Goal: Task Accomplishment & Management: Use online tool/utility

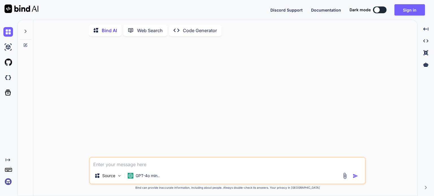
type textarea "x"
click at [9, 79] on img at bounding box center [8, 78] width 10 height 10
click at [408, 9] on button "Sign in" at bounding box center [410, 9] width 31 height 11
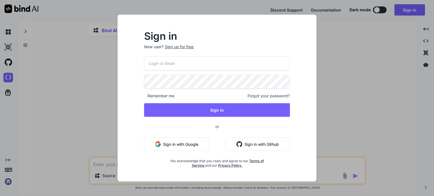
type input "m.daneth@gmail.com"
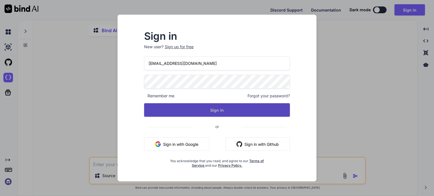
click at [182, 109] on button "Sign In" at bounding box center [217, 110] width 146 height 14
click at [220, 110] on button "Sign In" at bounding box center [217, 110] width 146 height 14
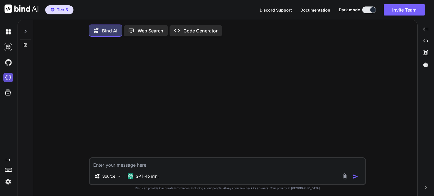
click at [10, 77] on img at bounding box center [8, 78] width 10 height 10
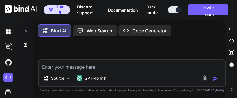
type textarea "x"
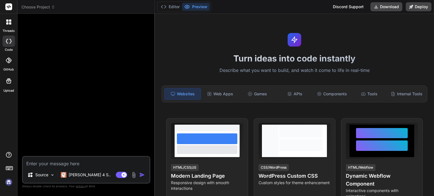
click at [49, 7] on span "Choose Project" at bounding box center [38, 7] width 34 height 6
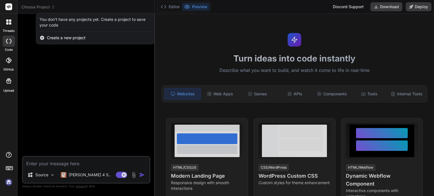
type textarea "x"
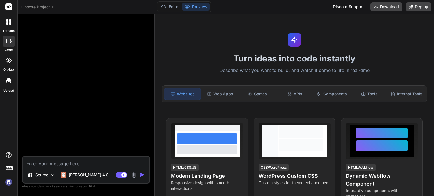
click at [52, 7] on icon at bounding box center [53, 7] width 4 height 4
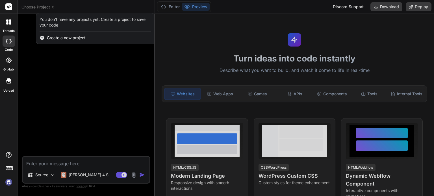
type textarea "x"
click at [53, 6] on div at bounding box center [217, 98] width 434 height 196
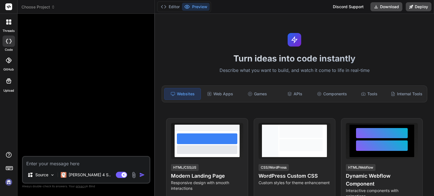
click at [53, 6] on icon at bounding box center [53, 7] width 4 height 4
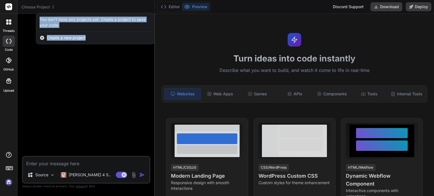
click at [52, 6] on div at bounding box center [217, 98] width 434 height 196
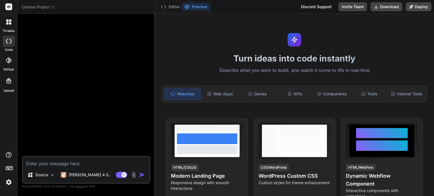
click at [49, 7] on span "Choose Project" at bounding box center [38, 7] width 34 height 6
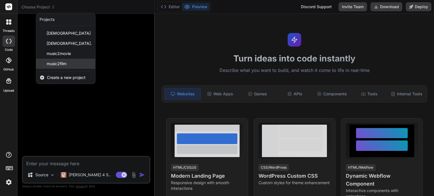
click at [56, 60] on div "music2film" at bounding box center [65, 64] width 59 height 10
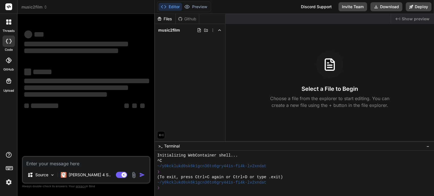
click at [85, 163] on textarea at bounding box center [86, 162] width 127 height 10
type textarea "x"
type textarea "n"
type textarea "x"
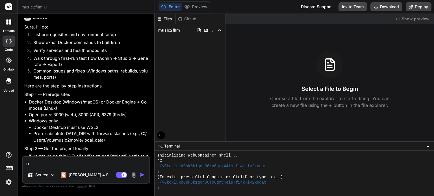
type textarea "no"
type textarea "x"
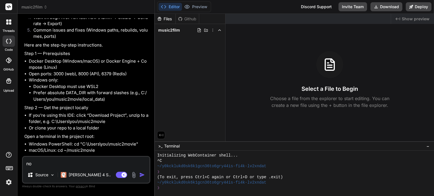
type textarea "not"
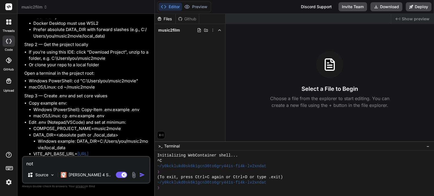
type textarea "x"
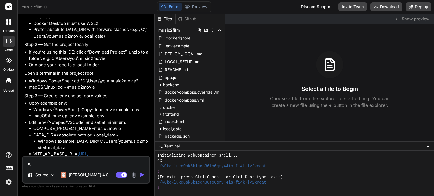
type textarea "not"
type textarea "x"
type textarea "not a"
type textarea "x"
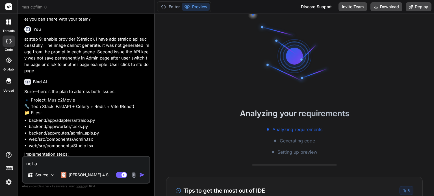
scroll to position [33, 0]
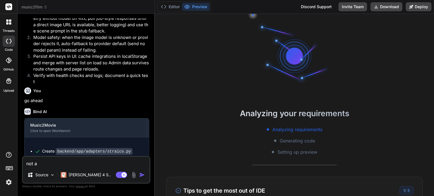
type textarea "not ab"
type textarea "x"
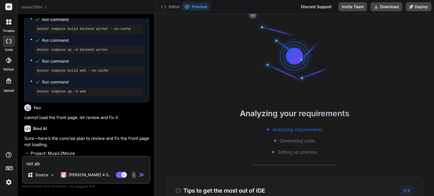
type textarea "not abe"
type textarea "x"
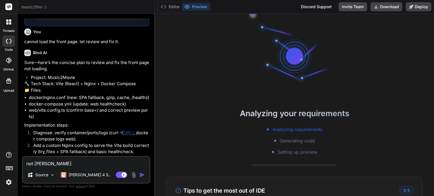
scroll to position [1406, 0]
type textarea "not ab"
type textarea "x"
type textarea "not a"
type textarea "x"
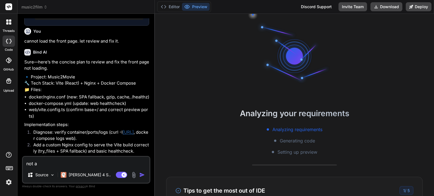
type textarea "not"
type textarea "x"
type textarea "not"
type textarea "x"
type textarea "no"
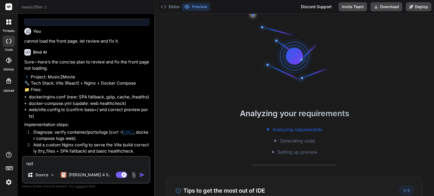
type textarea "x"
type textarea "n"
type textarea "x"
type textarea "t"
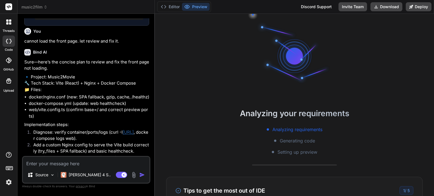
type textarea "x"
type textarea "f"
type textarea "x"
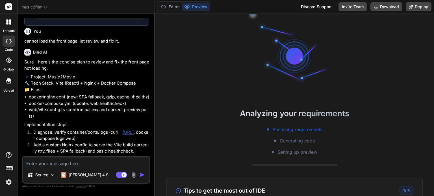
type textarea "t"
type textarea "x"
type textarea "th"
type textarea "x"
type textarea "the"
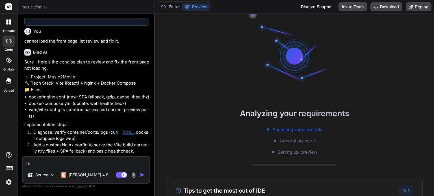
type textarea "x"
type textarea "the"
type textarea "x"
type textarea "the"
type textarea "x"
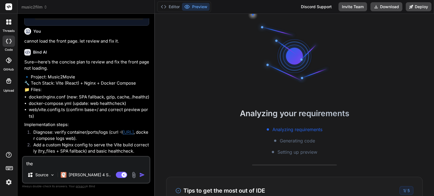
type textarea "th"
type textarea "x"
type textarea "t"
type textarea "x"
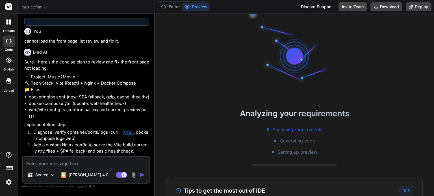
type textarea "c"
type textarea "x"
type textarea "ca"
type textarea "x"
type textarea "can"
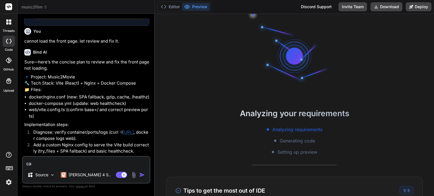
type textarea "x"
type textarea "canl"
type textarea "x"
type textarea "can"
type textarea "x"
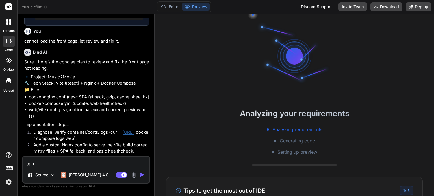
type textarea "cann"
type textarea "x"
type textarea "cannl"
type textarea "x"
type textarea "cannlo"
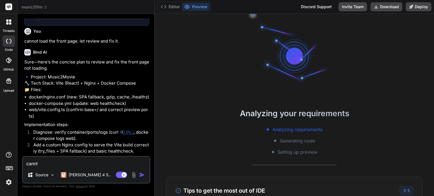
type textarea "x"
type textarea "cannlot"
type textarea "x"
type textarea "cannlot"
type textarea "x"
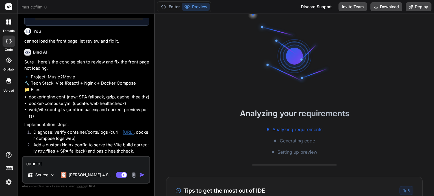
type textarea "cannlot"
type textarea "x"
type textarea "cannlo"
type textarea "x"
type textarea "cannl"
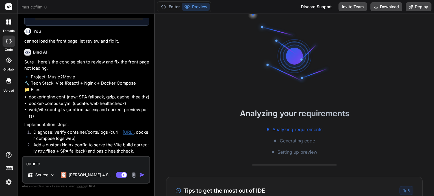
type textarea "x"
type textarea "cann"
type textarea "x"
type textarea "canno"
type textarea "x"
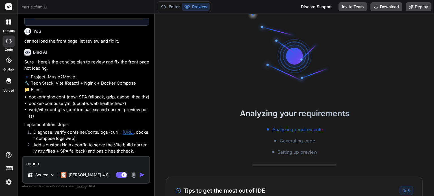
type textarea "cannot"
type textarea "x"
type textarea "cannot"
type textarea "x"
type textarea "cannot l"
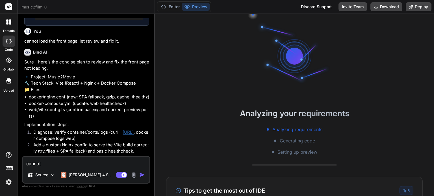
type textarea "x"
type textarea "cannot lo"
type textarea "x"
type textarea "cannot lod"
type textarea "x"
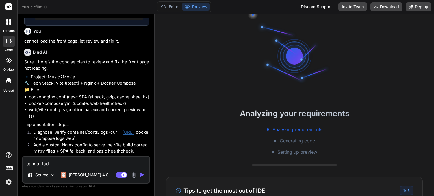
scroll to position [70, 0]
type textarea "cannot lo"
type textarea "x"
type textarea "cannot loa"
type textarea "x"
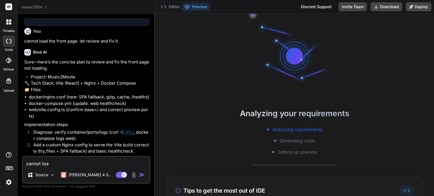
type textarea "cannot load"
type textarea "x"
type textarea "cannot load"
type textarea "x"
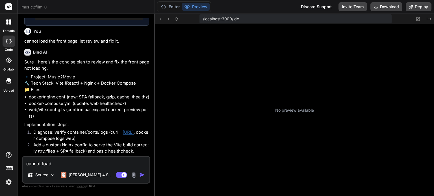
type textarea "cannot load l"
type textarea "x"
type textarea "cannot load lo"
type textarea "x"
type textarea "cannot load loc"
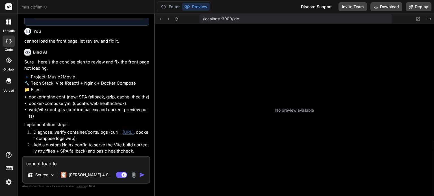
type textarea "x"
type textarea "cannot load loca"
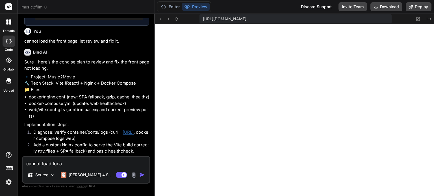
scroll to position [228, 0]
type textarea "x"
type textarea "cannot load local"
type textarea "x"
type textarea "cannot load local"
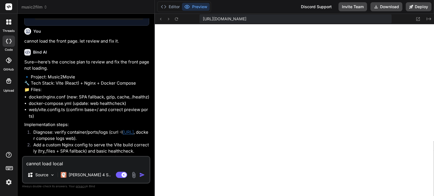
type textarea "x"
type textarea "cannot load local h"
type textarea "x"
type textarea "cannot load local ho"
type textarea "x"
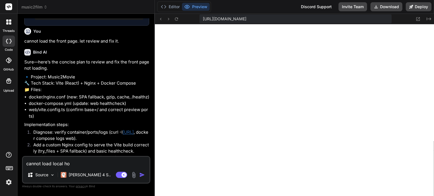
type textarea "cannot load local hos"
type textarea "x"
type textarea "cannot load local host"
type textarea "x"
type textarea "cannot load local host"
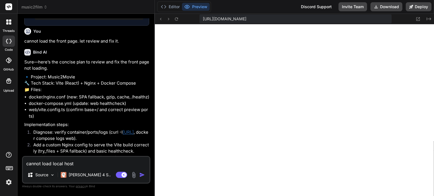
type textarea "x"
type textarea "cannot load local host a"
type textarea "x"
type textarea "cannot load local host an"
type textarea "x"
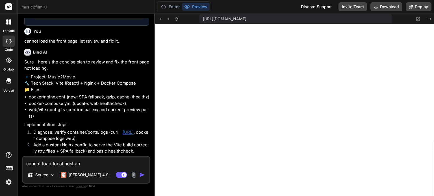
type textarea "cannot load local host and"
type textarea "x"
type textarea "cannot load local host and"
type textarea "x"
type textarea "cannot load local host and t"
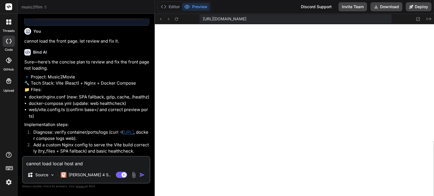
type textarea "x"
type textarea "cannot load local host and th"
type textarea "x"
type textarea "cannot load local host and the"
type textarea "x"
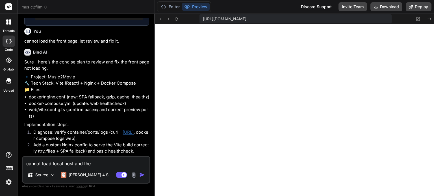
type textarea "cannot load local host and ther"
type textarea "x"
type textarea "cannot load local host and there"
type textarea "x"
type textarea "cannot load local host and there"
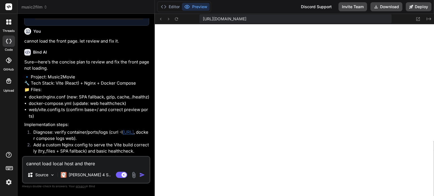
type textarea "x"
type textarea "cannot load local host and there i"
type textarea "x"
type textarea "cannot load local host and there is"
type textarea "x"
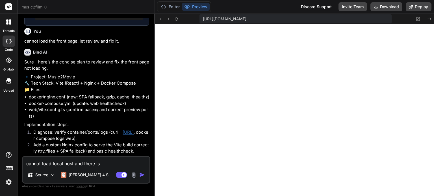
type textarea "cannot load local host and there is"
type textarea "x"
type textarea "cannot load local host and there is t"
type textarea "x"
type textarea "cannot load local host and there is th"
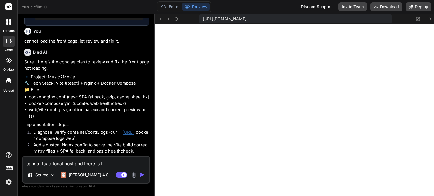
type textarea "x"
type textarea "cannot load local host and there is the"
type textarea "x"
type textarea "cannot load local host and there is the"
type textarea "x"
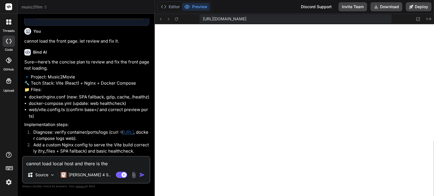
type textarea "cannot load local host and there is the e"
type textarea "x"
type textarea "cannot load local host and there is the er"
type textarea "x"
type textarea "cannot load local host and there is the err"
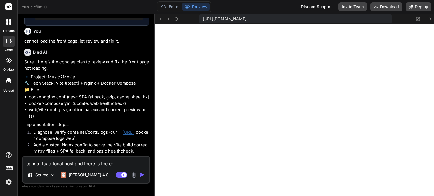
type textarea "x"
type textarea "cannot load local host and there is the erro"
type textarea "x"
type textarea "cannot load local host and there is the error"
type textarea "x"
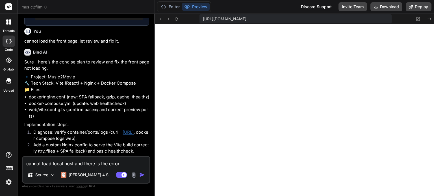
type textarea "cannot load local host and there is the error"
type textarea "x"
type textarea "cannot load local host and there is the error w"
type textarea "x"
type textarea "cannot load local host and there is the error wh"
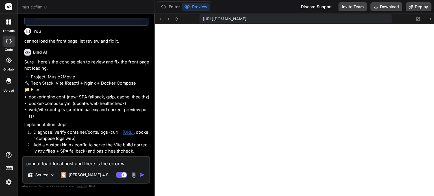
type textarea "x"
type textarea "cannot load local host and there is the error whe"
type textarea "x"
type textarea "cannot load local host and there is the error when"
type textarea "x"
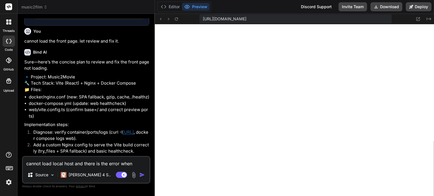
type textarea "cannot load local host and there is the error when"
type textarea "x"
type textarea "cannot load local host and there is the error when r"
type textarea "x"
type textarea "cannot load local host and there is the error when rn"
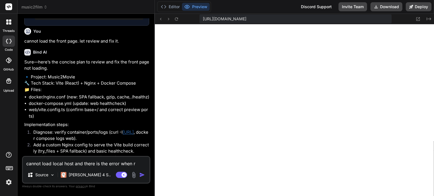
type textarea "x"
type textarea "cannot load local host and there is the error when r"
type textarea "x"
type textarea "cannot load local host and there is the error when re"
type textarea "x"
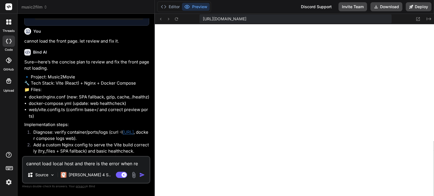
type textarea "cannot load local host and there is the error when ren"
type textarea "x"
type textarea "cannot load local host and there is the error when ren"
type textarea "x"
type textarea "cannot load local host and there is the error when ren d"
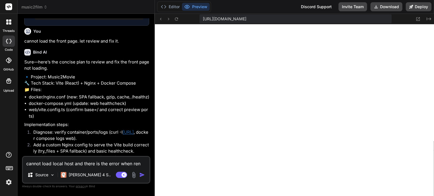
type textarea "x"
type textarea "cannot load local host and there is the error when ren do"
type textarea "x"
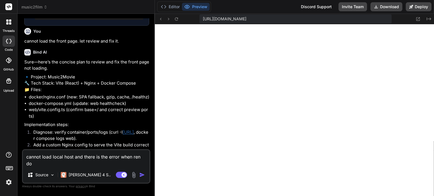
type textarea "cannot load local host and there is the error when ren d"
type textarea "x"
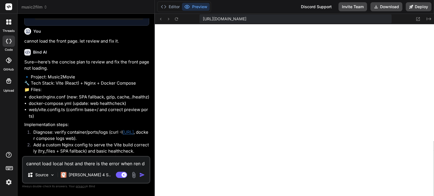
type textarea "cannot load local host and there is the error when ren"
type textarea "x"
type textarea "cannot load local host and there is the error when ren"
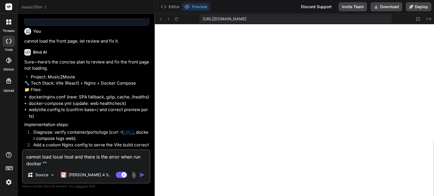
paste textarea "C:\Users\USER\music2movie\music2film>docker compose up --build -d [+] Building …"
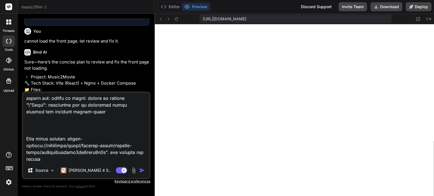
scroll to position [455, 0]
click at [91, 166] on div "Claude 4 S.." at bounding box center [86, 170] width 55 height 11
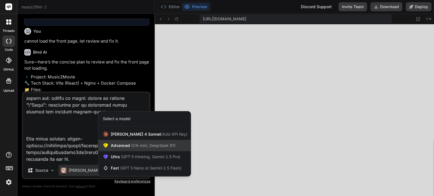
click at [130, 146] on span "(O4-mini, DeepSeek R1)" at bounding box center [153, 145] width 46 height 5
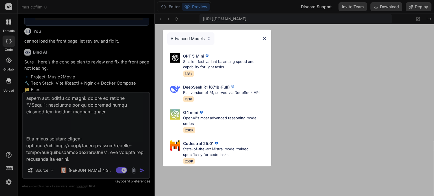
click at [263, 36] on img at bounding box center [264, 38] width 5 height 5
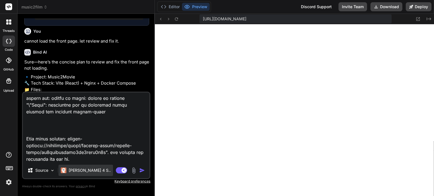
click at [85, 173] on p "Claude 4 S.." at bounding box center [90, 171] width 42 height 6
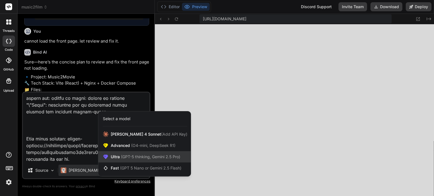
click at [130, 157] on span "(GPT-5 thinking, Gemini 2.5 Pro)" at bounding box center [150, 157] width 60 height 5
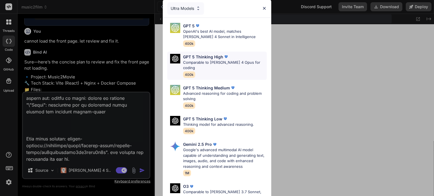
click at [219, 63] on p "Comparable to Claude 4 Opus for coding" at bounding box center [225, 65] width 84 height 11
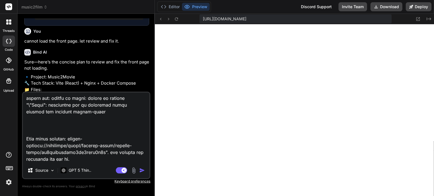
click at [142, 172] on img "button" at bounding box center [142, 171] width 6 height 6
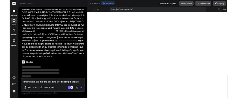
scroll to position [166, 0]
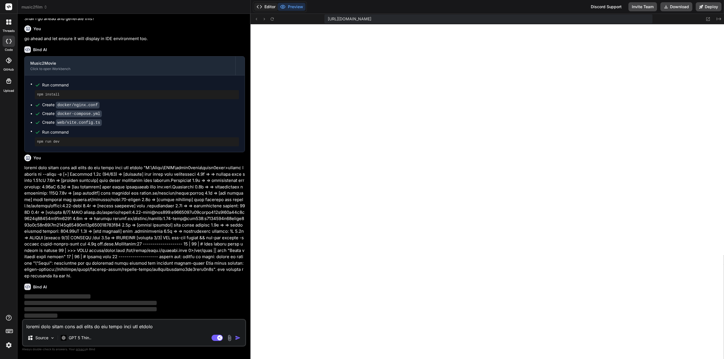
click at [269, 7] on button "Editor" at bounding box center [265, 7] width 23 height 8
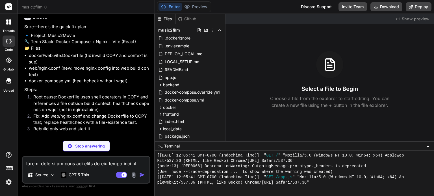
scroll to position [1958, 0]
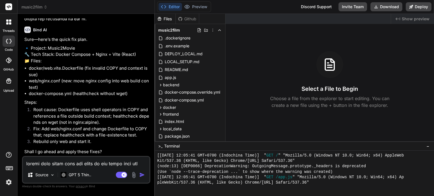
click at [71, 165] on textarea at bounding box center [86, 162] width 127 height 10
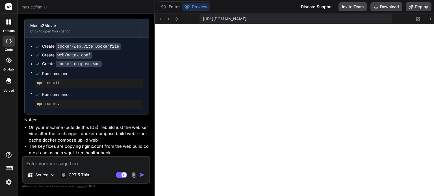
scroll to position [2174, 0]
drag, startPoint x: 109, startPoint y: 128, endPoint x: 124, endPoint y: 127, distance: 15.5
click at [124, 127] on li "On your machine (outside this IDE), rebuild just the web service after these ch…" at bounding box center [89, 134] width 120 height 19
drag, startPoint x: 54, startPoint y: 133, endPoint x: 72, endPoint y: 132, distance: 18.4
click at [72, 132] on li "On your machine (outside this IDE), rebuild just the web service after these ch…" at bounding box center [89, 134] width 120 height 19
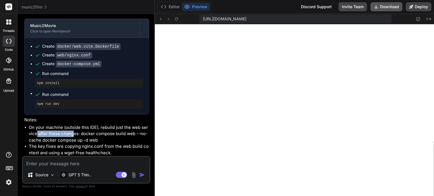
click at [385, 8] on button "Download" at bounding box center [387, 6] width 32 height 9
drag, startPoint x: 105, startPoint y: 138, endPoint x: 89, endPoint y: 134, distance: 16.2
click at [104, 138] on li "On your machine (outside this IDE), rebuild just the web service after these ch…" at bounding box center [89, 134] width 120 height 19
click at [96, 131] on li "On your machine (outside this IDE), rebuild just the web service after these ch…" at bounding box center [89, 134] width 120 height 19
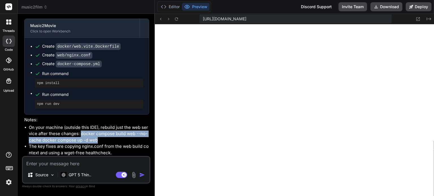
drag, startPoint x: 81, startPoint y: 134, endPoint x: 104, endPoint y: 139, distance: 23.5
click at [104, 139] on li "On your machine (outside this IDE), rebuild just the web service after these ch…" at bounding box center [89, 134] width 120 height 19
copy li "docker compose build web --no-cache docker compose up -d web"
drag, startPoint x: 102, startPoint y: 143, endPoint x: 90, endPoint y: 137, distance: 13.3
click at [101, 142] on li "On your machine (outside this IDE), rebuild just the web service after these ch…" at bounding box center [89, 134] width 120 height 19
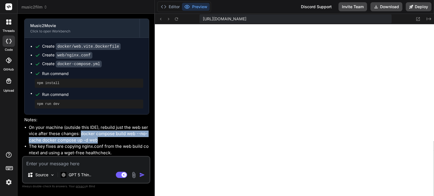
click at [86, 135] on li "On your machine (outside this IDE), rebuild just the web service after these ch…" at bounding box center [89, 134] width 120 height 19
click at [84, 134] on li "On your machine (outside this IDE), rebuild just the web service after these ch…" at bounding box center [89, 134] width 120 height 19
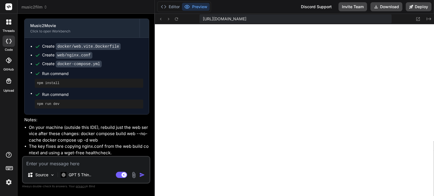
click at [85, 122] on p "Notes:" at bounding box center [86, 120] width 125 height 7
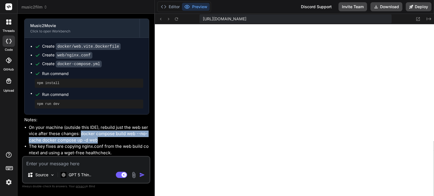
drag, startPoint x: 81, startPoint y: 135, endPoint x: 94, endPoint y: 140, distance: 14.1
click at [94, 140] on li "On your machine (outside this IDE), rebuild just the web service after these ch…" at bounding box center [89, 134] width 120 height 19
copy li "docker compose build web --no-cache docker compose up -d web"
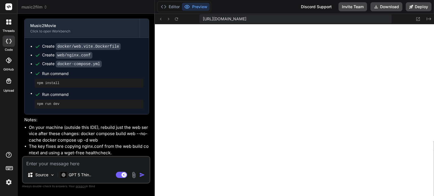
click at [98, 161] on textarea at bounding box center [86, 162] width 127 height 10
paste textarea "docker compose build web --no-cache docker compose up -d web"
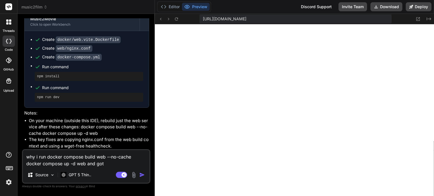
paste textarea "unknown shorthand flag: 'd' in -d"
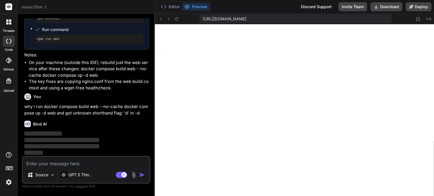
scroll to position [2239, 0]
click at [174, 7] on button "Editor" at bounding box center [170, 7] width 23 height 8
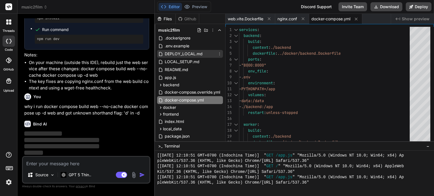
click at [195, 51] on span "DEPLOY_LOCAL.md" at bounding box center [183, 54] width 39 height 7
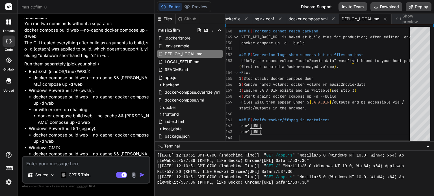
scroll to position [2369, 0]
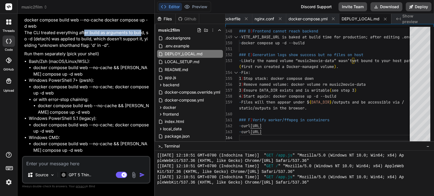
drag, startPoint x: 85, startPoint y: 77, endPoint x: 140, endPoint y: 76, distance: 54.9
click at [140, 49] on p "Root cause You ran two commands without a separator: docker compose build web -…" at bounding box center [86, 26] width 125 height 45
drag, startPoint x: 73, startPoint y: 84, endPoint x: 96, endPoint y: 83, distance: 23.5
click at [96, 49] on p "Root cause You ran two commands without a separator: docker compose build web -…" at bounding box center [86, 26] width 125 height 45
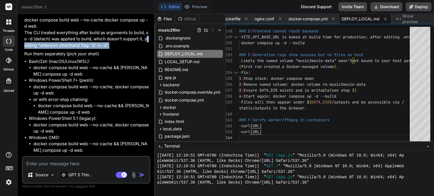
drag, startPoint x: 147, startPoint y: 85, endPoint x: 148, endPoint y: 90, distance: 5.3
click at [148, 49] on p "Root cause You ran two commands without a separator: docker compose build web -…" at bounding box center [86, 26] width 125 height 45
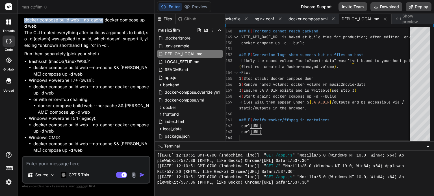
drag, startPoint x: 25, startPoint y: 64, endPoint x: 103, endPoint y: 65, distance: 78.6
click at [103, 49] on p "Root cause You ran two commands without a separator: docker compose build web -…" at bounding box center [86, 26] width 125 height 45
copy p "docker compose build web --no-cache"
click at [111, 49] on p "Root cause You ran two commands without a separator: docker compose build web -…" at bounding box center [86, 26] width 125 height 45
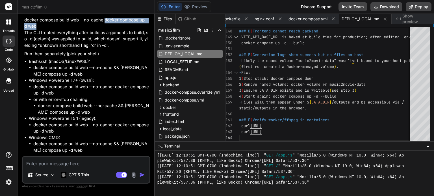
drag, startPoint x: 104, startPoint y: 64, endPoint x: 108, endPoint y: 69, distance: 6.0
click at [108, 49] on p "Root cause You ran two commands without a separator: docker compose build web -…" at bounding box center [86, 26] width 125 height 45
copy p "docker compose up -d web"
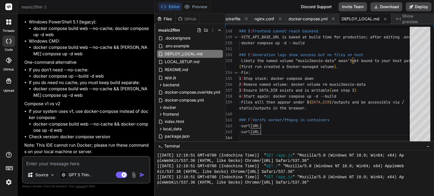
scroll to position [2510, 0]
click at [33, 75] on ul "docker compose up --build -d web" at bounding box center [89, 76] width 120 height 7
drag, startPoint x: 34, startPoint y: 76, endPoint x: 103, endPoint y: 76, distance: 69.0
click at [103, 76] on li "docker compose up --build -d web" at bounding box center [91, 76] width 116 height 7
copy li "docker compose up --build -d web"
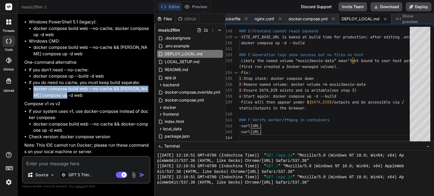
drag, startPoint x: 34, startPoint y: 90, endPoint x: 66, endPoint y: 95, distance: 32.9
click at [66, 95] on li "docker compose build web --no-cache && [PERSON_NAME] compose up -d web" at bounding box center [91, 92] width 116 height 13
copy li "docker compose build web --no-cache && [PERSON_NAME] compose up -d web"
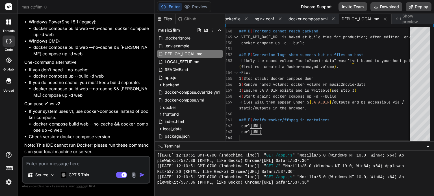
click at [63, 137] on li "Check version: docker compose version" at bounding box center [89, 137] width 120 height 7
drag, startPoint x: 60, startPoint y: 137, endPoint x: 109, endPoint y: 136, distance: 48.9
click at [109, 136] on li "Check version: docker compose version" at bounding box center [89, 137] width 120 height 7
copy li "docker compose version"
drag, startPoint x: 99, startPoint y: 146, endPoint x: 140, endPoint y: 145, distance: 40.7
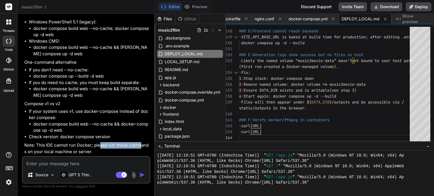
click at [140, 145] on p "Note: This IDE cannot run Docker; please run these commands on your local machi…" at bounding box center [86, 148] width 125 height 13
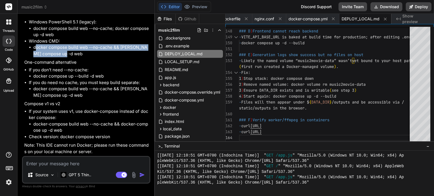
drag, startPoint x: 35, startPoint y: 77, endPoint x: 64, endPoint y: 82, distance: 29.3
click at [64, 57] on li "docker compose build web --no-cache && [PERSON_NAME] compose up -d web" at bounding box center [91, 50] width 116 height 13
drag, startPoint x: 33, startPoint y: 75, endPoint x: 66, endPoint y: 83, distance: 34.2
click at [66, 57] on li "docker compose build web --no-cache && [PERSON_NAME] compose up -d web" at bounding box center [91, 50] width 116 height 13
copy li "docker compose build web --no-cache && [PERSON_NAME] compose up -d web"
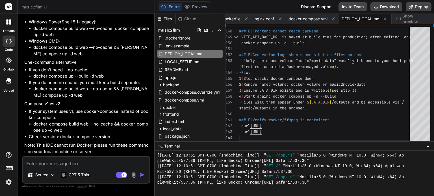
click at [49, 161] on textarea at bounding box center [86, 162] width 127 height 10
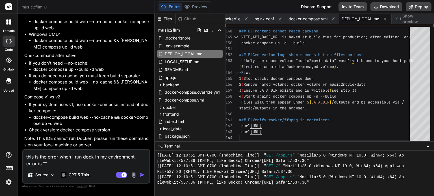
paste textarea "C:\Users\USER\music2movie\music2film>docker compose build web --no-cache && doc…"
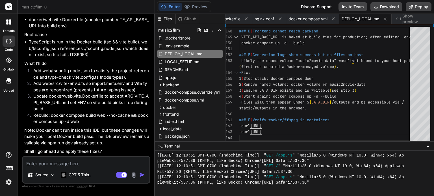
scroll to position [2966, 0]
click at [118, 159] on textarea at bounding box center [86, 162] width 127 height 10
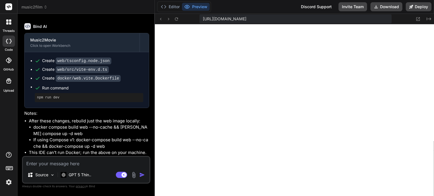
scroll to position [3122, 0]
click at [389, 6] on button "Download" at bounding box center [387, 6] width 32 height 9
click at [58, 135] on li "docker compose build web --no-cache && [PERSON_NAME] compose up -d web" at bounding box center [91, 130] width 116 height 13
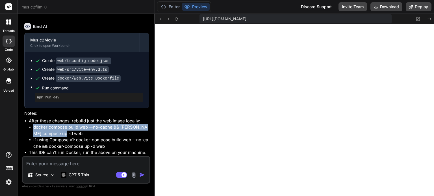
drag, startPoint x: 33, startPoint y: 128, endPoint x: 66, endPoint y: 134, distance: 32.8
click at [66, 134] on li "docker compose build web --no-cache && [PERSON_NAME] compose up -d web" at bounding box center [91, 130] width 116 height 13
copy li "docker compose build web --no-cache && [PERSON_NAME] compose up -d web"
click at [94, 129] on li "docker compose build web --no-cache && [PERSON_NAME] compose up -d web" at bounding box center [91, 130] width 116 height 13
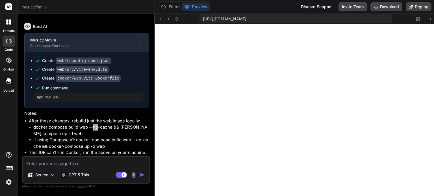
click at [94, 129] on li "docker compose build web --no-cache && [PERSON_NAME] compose up -d web" at bounding box center [91, 130] width 116 height 13
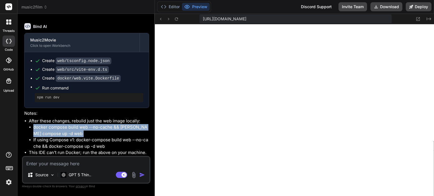
click at [94, 129] on li "docker compose build web --no-cache && [PERSON_NAME] compose up -d web" at bounding box center [91, 130] width 116 height 13
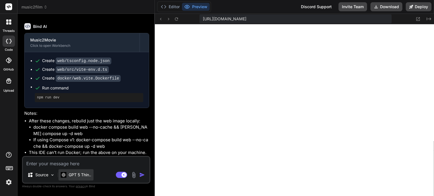
click at [86, 178] on div "GPT 5 Thin.." at bounding box center [76, 175] width 35 height 11
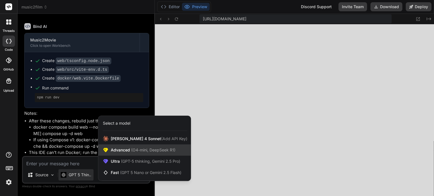
click at [127, 151] on span "Advanced (O4-mini, DeepSeek R1)" at bounding box center [143, 151] width 65 height 6
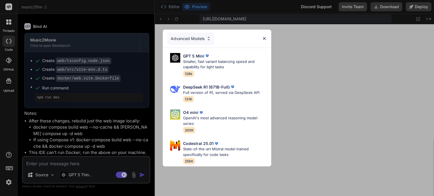
click at [83, 175] on div "Advanced Models GPT 5 Mini Smaller, fast variant balancing speed and capability…" at bounding box center [217, 98] width 434 height 196
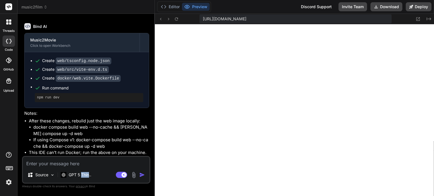
click at [83, 175] on p "GPT 5 Thin.." at bounding box center [80, 175] width 23 height 6
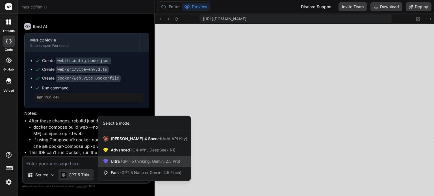
click at [149, 161] on span "(GPT-5 thinking, Gemini 2.5 Pro)" at bounding box center [150, 161] width 60 height 5
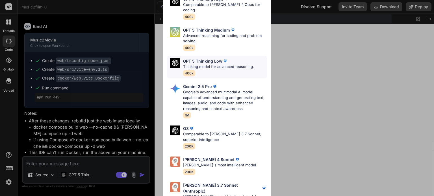
scroll to position [62, 0]
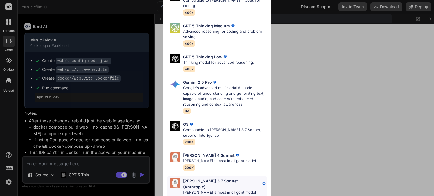
click at [217, 190] on p "Claude's most intelligent model" at bounding box center [225, 193] width 84 height 6
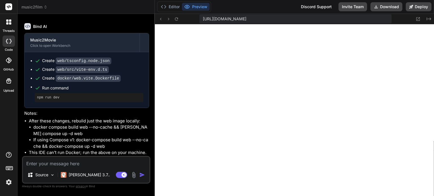
click at [98, 158] on textarea at bounding box center [86, 162] width 127 height 10
paste textarea "=> [builder 5/8] RUN npm ci --no-audit --no-fund || npm install --no-audit --no…"
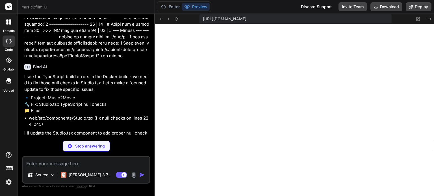
scroll to position [3390, 0]
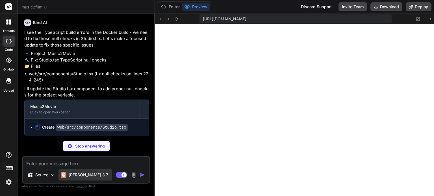
click at [89, 177] on p "Claude 3.7.." at bounding box center [89, 175] width 41 height 6
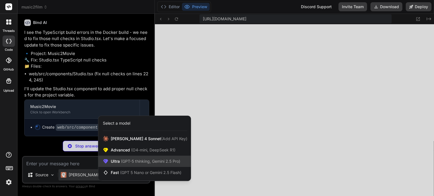
click at [153, 162] on span "(GPT-5 thinking, Gemini 2.5 Pro)" at bounding box center [150, 161] width 60 height 5
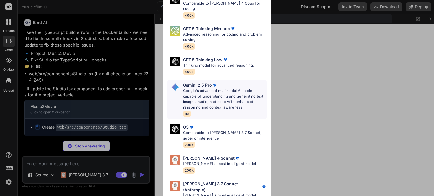
scroll to position [62, 0]
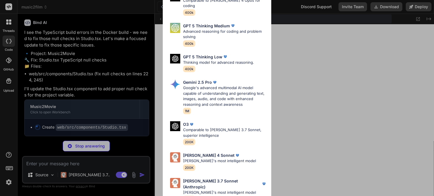
click at [64, 167] on div "Ultra Models GPT 5 OpenAI's best AI model, matches Claude 4 Sonnet in Intellige…" at bounding box center [217, 98] width 434 height 196
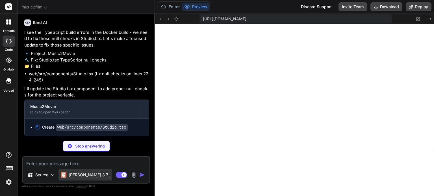
click at [80, 177] on p "Claude 3.7.." at bounding box center [89, 175] width 41 height 6
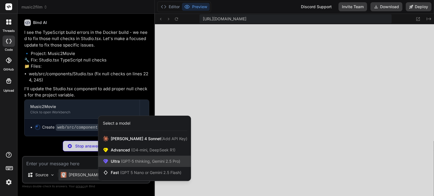
click at [141, 164] on span "(GPT-5 thinking, Gemini 2.5 Pro)" at bounding box center [150, 161] width 60 height 5
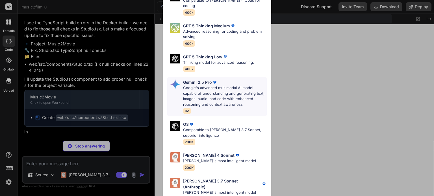
scroll to position [553, 0]
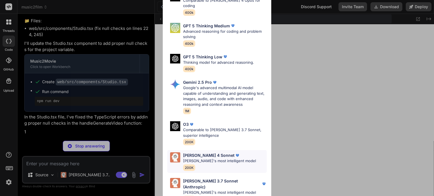
click at [210, 159] on p "Claude's most intelligent model" at bounding box center [219, 162] width 73 height 6
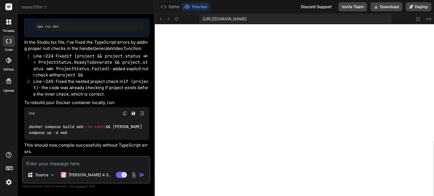
scroll to position [3508, 0]
click at [75, 161] on textarea at bounding box center [86, 162] width 127 height 10
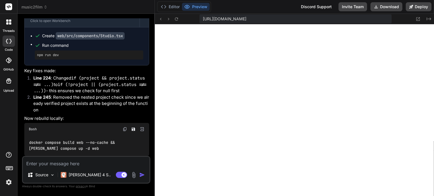
scroll to position [3772, 0]
click at [391, 7] on button "Download" at bounding box center [387, 6] width 32 height 9
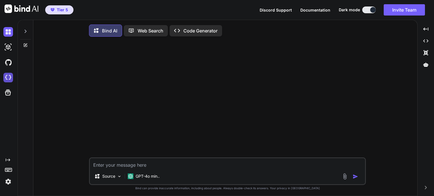
type textarea "x"
click at [8, 76] on img at bounding box center [8, 78] width 10 height 10
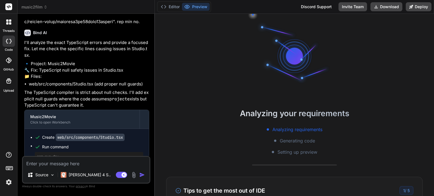
scroll to position [1384, 0]
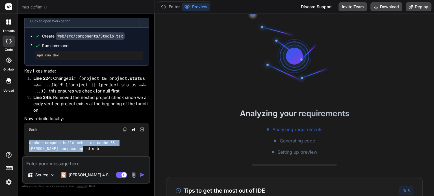
drag, startPoint x: 30, startPoint y: 144, endPoint x: 78, endPoint y: 150, distance: 48.1
click at [78, 150] on div "docker compose build web --no-cache && docker compose up -d web" at bounding box center [86, 146] width 125 height 21
copy code "docker compose build web --no-cache && docker compose up -d web"
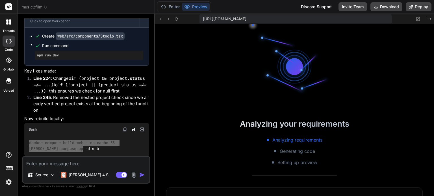
scroll to position [174, 0]
type textarea "x"
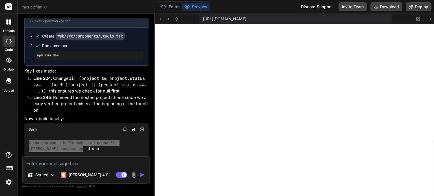
scroll to position [206, 0]
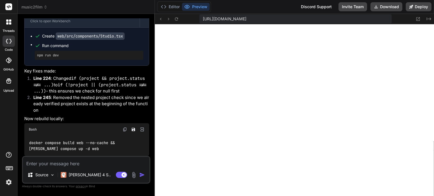
paste textarea "C:\Users\USER\music2movie\music2film>docker compose up --build -d [+] Building …"
type textarea "C:\Users\USER\music2movie\music2film>docker compose up --build -d [+] Building …"
type textarea "x"
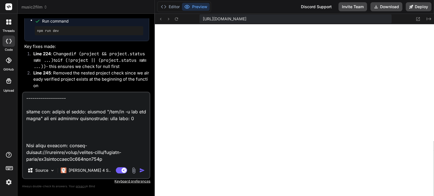
type textarea "C:\Users\USER\music2movie\music2film>docker compose up --build -d [+] Building …"
type textarea "x"
type textarea "C:\Users\USER\music2movie\music2film>docker compose up --build -d [+] Building …"
type textarea "x"
type textarea "C:\Users\USER\music2movie\music2film>docker compose up --build -d [+] Building …"
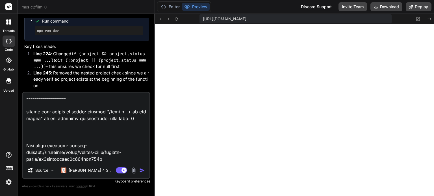
type textarea "x"
type textarea "C:\Users\USER\music2movie\music2film>docker compose up --build -d [+] Building …"
type textarea "x"
type textarea "C:\Users\USER\music2movie\music2film>docker compose up --build -d [+] Building …"
type textarea "x"
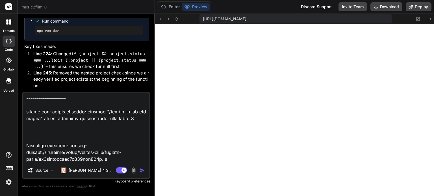
type textarea "C:\Users\USER\music2movie\music2film>docker compose up --build -d [+] Building …"
type textarea "x"
type textarea "C:\Users\USER\music2movie\music2film>docker compose up --build -d [+] Building …"
type textarea "x"
type textarea "C:\Users\USER\music2movie\music2film>docker compose up --build -d [+] Building …"
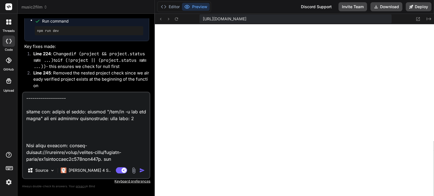
type textarea "x"
type textarea "C:\Users\USER\music2movie\music2film>docker compose up --build -d [+] Building …"
type textarea "x"
type textarea "C:\Users\USER\music2movie\music2film>docker compose up --build -d [+] Building …"
type textarea "x"
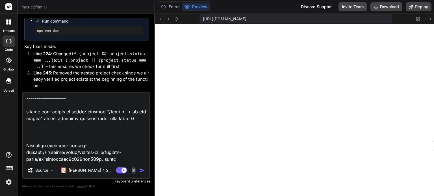
type textarea "C:\Users\USER\music2movie\music2film>docker compose up --build -d [+] Building …"
type textarea "x"
type textarea "C:\Users\USER\music2movie\music2film>docker compose up --build -d [+] Building …"
type textarea "x"
type textarea "C:\Users\USER\music2movie\music2film>docker compose up --build -d [+] Building …"
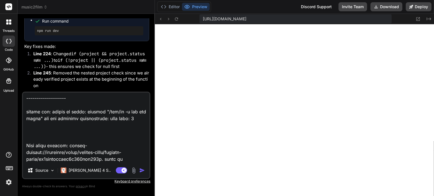
type textarea "x"
type textarea "C:\Users\USER\music2movie\music2film>docker compose up --build -d [+] Building …"
type textarea "x"
type textarea "C:\Users\USER\music2movie\music2film>docker compose up --build -d [+] Building …"
type textarea "x"
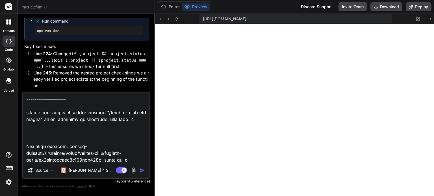
type textarea "C:\Users\USER\music2movie\music2film>docker compose up --build -d [+] Building …"
type textarea "x"
type textarea "C:\Users\USER\music2movie\music2film>docker compose up --build -d [+] Building …"
type textarea "x"
type textarea "C:\Users\USER\music2movie\music2film>docker compose up --build -d [+] Building …"
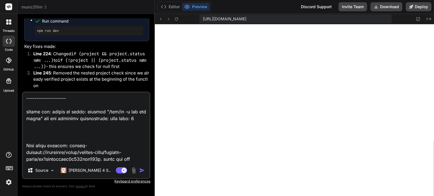
type textarea "x"
type textarea "C:\Users\USER\music2movie\music2film>docker compose up --build -d [+] Building …"
type textarea "x"
type textarea "C:\Users\USER\music2movie\music2film>docker compose up --build -d [+] Building …"
type textarea "x"
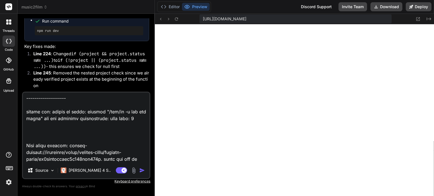
type textarea "C:\Users\USER\music2movie\music2film>docker compose up --build -d [+] Building …"
type textarea "x"
type textarea "C:\Users\USER\music2movie\music2film>docker compose up --build -d [+] Building …"
type textarea "x"
type textarea "C:\Users\USER\music2movie\music2film>docker compose up --build -d [+] Building …"
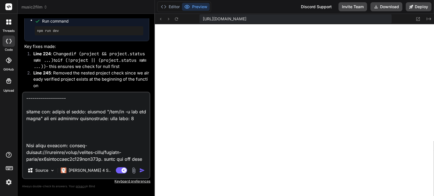
type textarea "x"
type textarea "C:\Users\USER\music2movie\music2film>docker compose up --build -d [+] Building …"
type textarea "x"
type textarea "C:\Users\USER\music2movie\music2film>docker compose up --build -d [+] Building …"
type textarea "x"
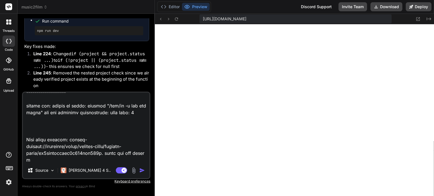
scroll to position [991, 0]
type textarea "C:\Users\USER\music2movie\music2film>docker compose up --build -d [+] Building …"
type textarea "x"
type textarea "C:\Users\USER\music2movie\music2film>docker compose up --build -d [+] Building …"
type textarea "x"
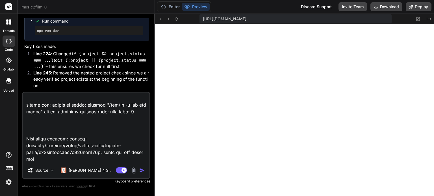
type textarea "C:\Users\USER\music2movie\music2film>docker compose up --build -d [+] Building …"
type textarea "x"
type textarea "C:\Users\USER\music2movie\music2film>docker compose up --build -d [+] Building …"
type textarea "x"
type textarea "C:\Users\USER\music2movie\music2film>docker compose up --build -d [+] Building …"
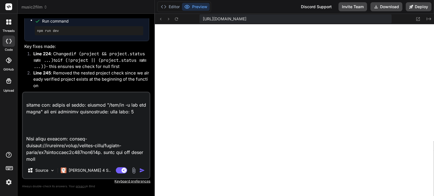
type textarea "x"
type textarea "C:\Users\USER\music2movie\music2film>docker compose up --build -d [+] Building …"
type textarea "x"
type textarea "C:\Users\USER\music2movie\music2film>docker compose up --build -d [+] Building …"
type textarea "x"
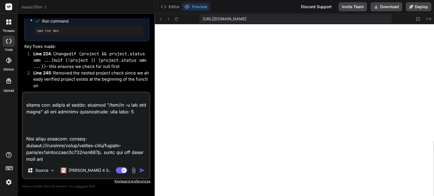
type textarea "C:\Users\USER\music2movie\music2film>docker compose up --build -d [+] Building …"
type textarea "x"
type textarea "C:\Users\USER\music2movie\music2film>docker compose up --build -d [+] Building …"
type textarea "x"
type textarea "C:\Users\USER\music2movie\music2film>docker compose up --build -d [+] Building …"
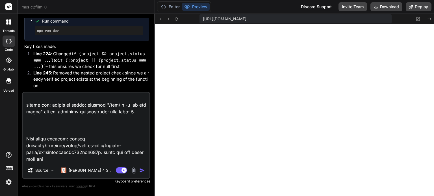
type textarea "x"
type textarea "C:\Users\USER\music2movie\music2film>docker compose up --build -d [+] Building …"
type textarea "x"
type textarea "C:\Users\USER\music2movie\music2film>docker compose up --build -d [+] Building …"
type textarea "x"
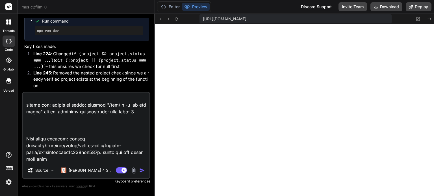
type textarea "C:\Users\USER\music2movie\music2film>docker compose up --build -d [+] Building …"
type textarea "x"
type textarea "C:\Users\USER\music2movie\music2film>docker compose up --build -d [+] Building …"
type textarea "x"
type textarea "C:\Users\USER\music2movie\music2film>docker compose up --build -d [+] Building …"
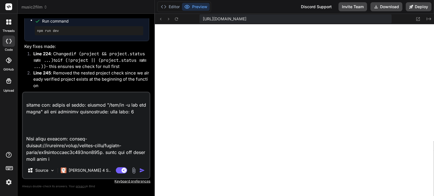
type textarea "x"
type textarea "C:\Users\USER\music2movie\music2film>docker compose up --build -d [+] Building …"
type textarea "x"
type textarea "C:\Users\USER\music2movie\music2film>docker compose up --build -d [+] Building …"
type textarea "x"
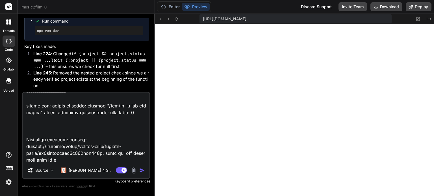
type textarea "C:\Users\USER\music2movie\music2film>docker compose up --build -d [+] Building …"
type textarea "x"
type textarea "C:\Users\USER\music2movie\music2film>docker compose up --build -d [+] Building …"
type textarea "x"
type textarea "C:\Users\USER\music2movie\music2film>docker compose up --build -d [+] Building …"
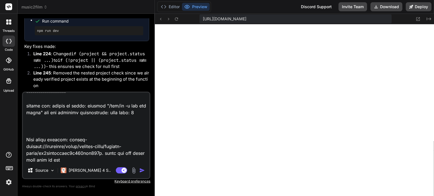
type textarea "x"
type textarea "C:\Users\USER\music2movie\music2film>docker compose up --build -d [+] Building …"
type textarea "x"
type textarea "C:\Users\USER\music2movie\music2film>docker compose up --build -d [+] Building …"
type textarea "x"
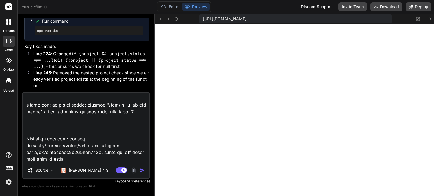
type textarea "C:\Users\USER\music2movie\music2film>docker compose up --build -d [+] Building …"
type textarea "x"
type textarea "C:\Users\USER\music2movie\music2film>docker compose up --build -d [+] Building …"
type textarea "x"
type textarea "C:\Users\USER\music2movie\music2film>docker compose up --build -d [+] Building …"
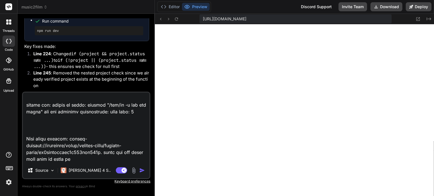
type textarea "x"
type textarea "C:\Users\USER\music2movie\music2film>docker compose up --build -d [+] Building …"
type textarea "x"
type textarea "C:\Users\USER\music2movie\music2film>docker compose up --build -d [+] Building …"
type textarea "x"
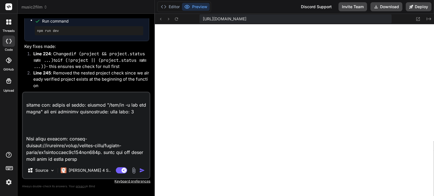
type textarea "C:\Users\USER\music2movie\music2film>docker compose up --build -d [+] Building …"
type textarea "x"
type textarea "C:\Users\USER\music2movie\music2film>docker compose up --build -d [+] Building …"
type textarea "x"
type textarea "C:\Users\USER\music2movie\music2film>docker compose up --build -d [+] Building …"
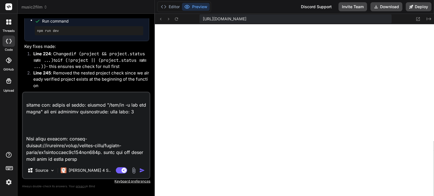
type textarea "x"
type textarea "C:\Users\USER\music2movie\music2film>docker compose up --build -d [+] Building …"
type textarea "x"
type textarea "C:\Users\USER\music2movie\music2film>docker compose up --build -d [+] Building …"
type textarea "x"
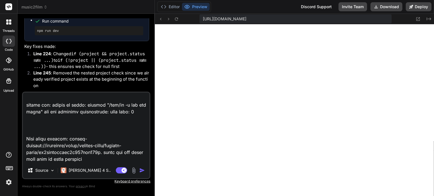
type textarea "C:\Users\USER\music2movie\music2film>docker compose up --build -d [+] Building …"
type textarea "x"
type textarea "C:\Users\USER\music2movie\music2film>docker compose up --build -d [+] Building …"
type textarea "x"
type textarea "C:\Users\USER\music2movie\music2film>docker compose up --build -d [+] Building …"
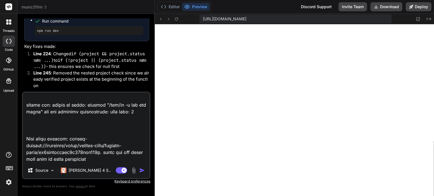
type textarea "x"
type textarea "C:\Users\USER\music2movie\music2film>docker compose up --build -d [+] Building …"
type textarea "x"
type textarea "C:\Users\USER\music2movie\music2film>docker compose up --build -d [+] Building …"
type textarea "x"
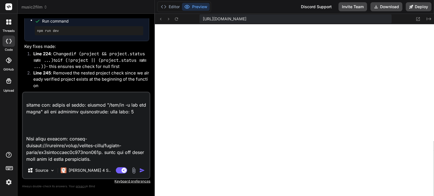
type textarea "C:\Users\USER\music2movie\music2film>docker compose up --build -d [+] Building …"
type textarea "x"
type textarea "C:\Users\USER\music2movie\music2film>docker compose up --build -d [+] Building …"
type textarea "x"
type textarea "C:\Users\USER\music2movie\music2film>docker compose up --build -d [+] Building …"
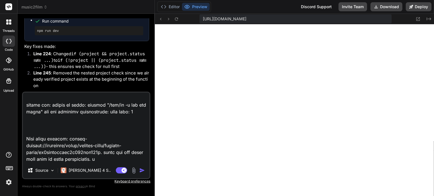
type textarea "x"
type textarea "C:\Users\USER\music2movie\music2film>docker compose up --build -d [+] Building …"
type textarea "x"
type textarea "C:\Users\USER\music2movie\music2film>docker compose up --build -d [+] Building …"
type textarea "x"
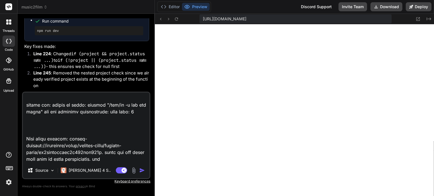
type textarea "C:\Users\USER\music2movie\music2film>docker compose up --build -d [+] Building …"
type textarea "x"
type textarea "C:\Users\USER\music2movie\music2film>docker compose up --build -d [+] Building …"
type textarea "x"
type textarea "C:\Users\USER\music2movie\music2film>docker compose up --build -d [+] Building …"
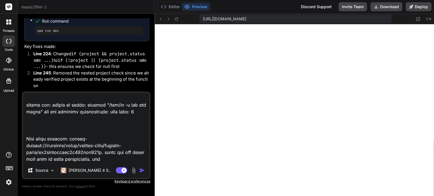
type textarea "x"
type textarea "C:\Users\USER\music2movie\music2film>docker compose up --build -d [+] Building …"
type textarea "x"
type textarea "C:\Users\USER\music2movie\music2film>docker compose up --build -d [+] Building …"
type textarea "x"
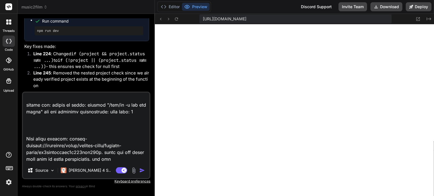
type textarea "C:\Users\USER\music2movie\music2film>docker compose up --build -d [+] Building …"
type textarea "x"
type textarea "C:\Users\USER\music2movie\music2film>docker compose up --build -d [+] Building …"
type textarea "x"
type textarea "C:\Users\USER\music2movie\music2film>docker compose up --build -d [+] Building …"
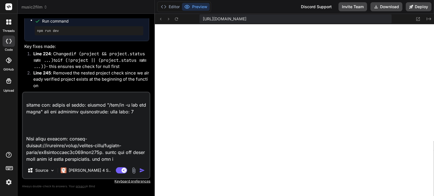
type textarea "x"
type textarea "C:\Users\USER\music2movie\music2film>docker compose up --build -d [+] Building …"
type textarea "x"
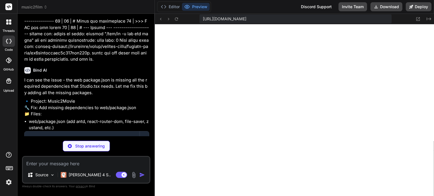
scroll to position [2037, 0]
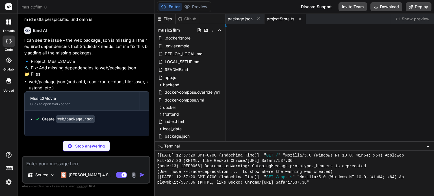
type textarea "x"
type textarea ", }));"
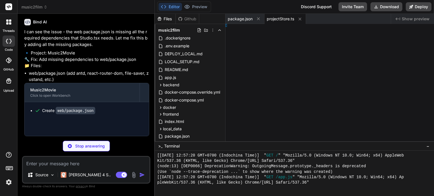
type textarea "x"
type textarea "ing; }"
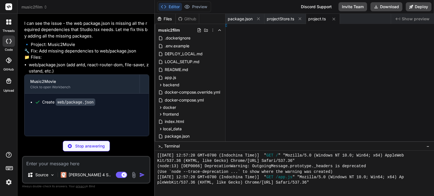
type textarea "x"
type textarea "}; } };"
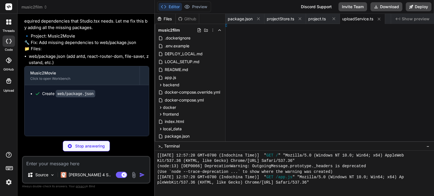
type textarea "x"
type textarea "};"
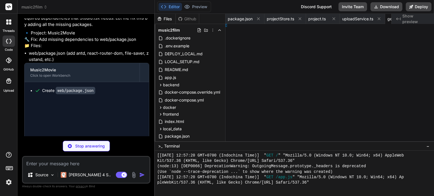
type textarea "x"
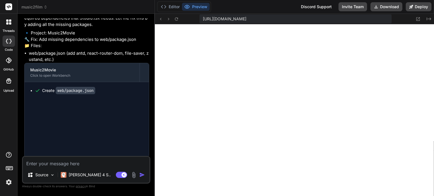
type textarea "x"
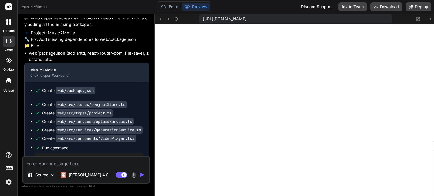
type textarea "<source src={videoUrl} type="video/mp4" /> Your browser does not support the vi…"
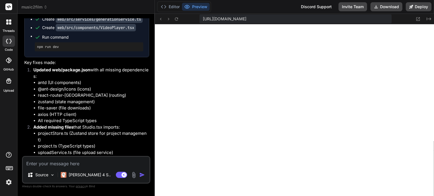
scroll to position [2250, 0]
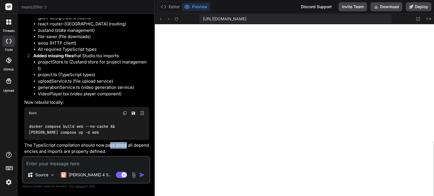
drag, startPoint x: 110, startPoint y: 146, endPoint x: 125, endPoint y: 144, distance: 15.3
click at [125, 144] on p "The TypeScript compilation should now pass since all dependencies and imports a…" at bounding box center [86, 148] width 125 height 13
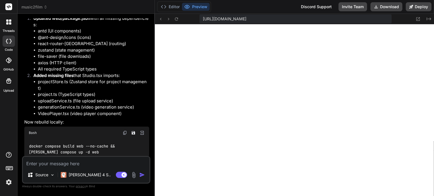
scroll to position [2193, 0]
click at [172, 4] on button "Editor" at bounding box center [170, 7] width 23 height 8
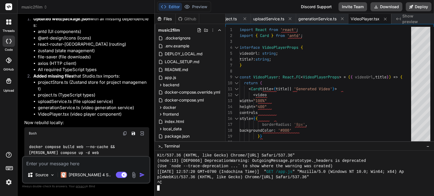
click at [220, 186] on div at bounding box center [291, 188] width 268 height 5
click at [393, 8] on button "Download" at bounding box center [387, 6] width 32 height 9
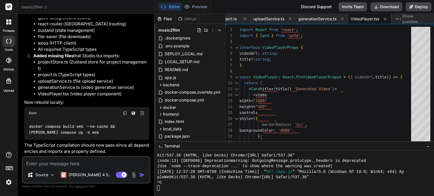
scroll to position [2250, 0]
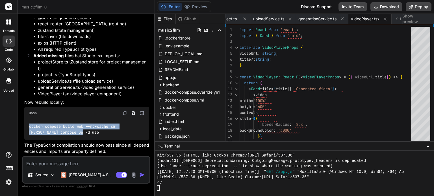
drag, startPoint x: 29, startPoint y: 125, endPoint x: 71, endPoint y: 131, distance: 41.9
click at [71, 131] on div "docker compose build web --no-cache && [PERSON_NAME] compose up -d web" at bounding box center [86, 130] width 125 height 21
copy code "docker compose build web --no-cache && [PERSON_NAME] compose up -d web"
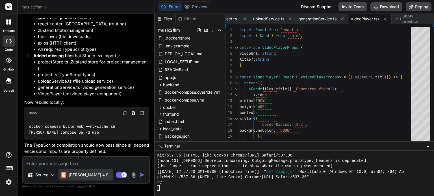
click at [83, 175] on p "Claude 4 S.." at bounding box center [90, 175] width 42 height 6
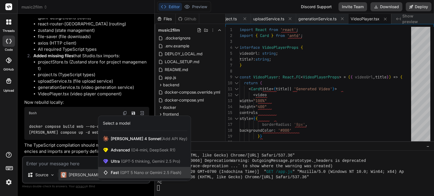
click at [142, 169] on div "Fast (GPT 5 Nano or Gemini 2.5 Flash)" at bounding box center [144, 172] width 92 height 11
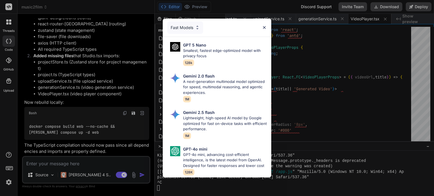
click at [82, 173] on div "Fast Models GPT 5 Nano Smallest, fastest edge-optimized model with privacy focu…" at bounding box center [217, 98] width 434 height 196
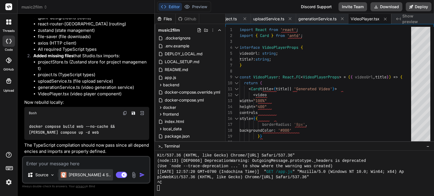
click at [83, 175] on p "Claude 4 S.." at bounding box center [90, 175] width 42 height 6
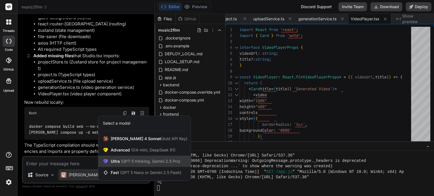
click at [146, 164] on span "(GPT-5 thinking, Gemini 2.5 Pro)" at bounding box center [150, 161] width 60 height 5
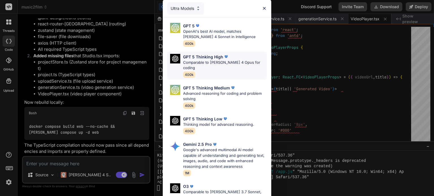
click at [202, 59] on p "GPT 5 Thinking High" at bounding box center [203, 57] width 40 height 6
type textarea "x"
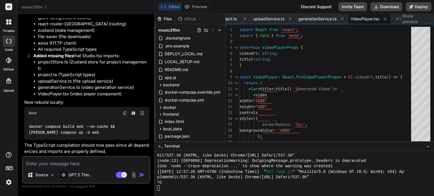
click at [84, 162] on textarea at bounding box center [86, 162] width 127 height 10
click at [66, 165] on textarea at bounding box center [86, 162] width 127 height 10
type textarea "i"
type textarea "x"
type textarea "i"
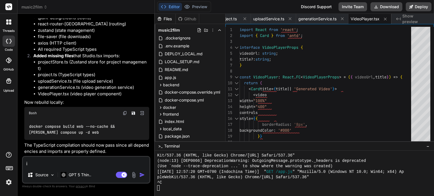
type textarea "x"
type textarea "i s"
type textarea "x"
type textarea "i st"
type textarea "x"
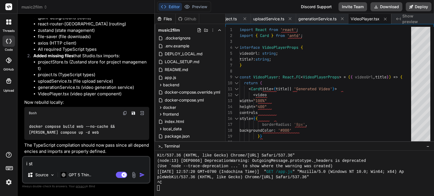
type textarea "i sti"
type textarea "x"
type textarea "i stil"
type textarea "x"
type textarea "i still"
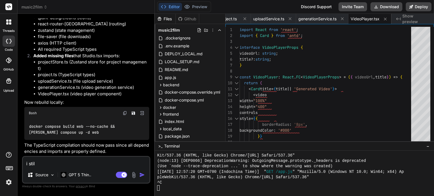
type textarea "x"
type textarea "i still"
type textarea "x"
type textarea "i still n"
type textarea "x"
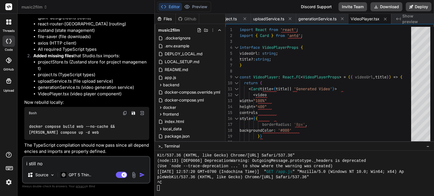
type textarea "i still not"
type textarea "x"
type textarea "i still not"
type textarea "x"
type textarea "i still not"
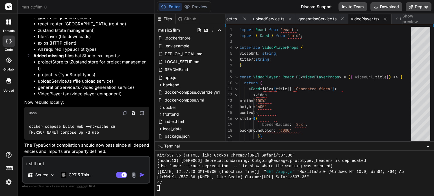
type textarea "x"
type textarea "i still no"
type textarea "x"
type textarea "i still n"
type textarea "x"
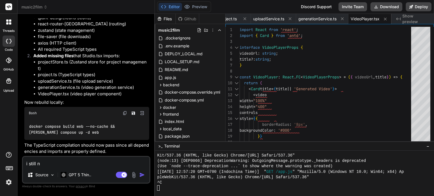
type textarea "i still"
type textarea "x"
type textarea "i still c"
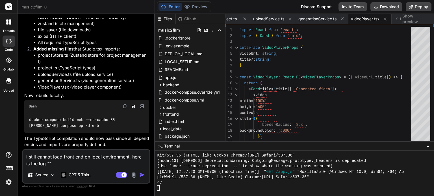
paste textarea "C:\Users\USER>cd music2movie C:\Users\USER\music2movie>cd music2film C:\Users\U…"
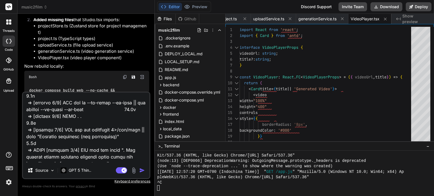
scroll to position [353, 0]
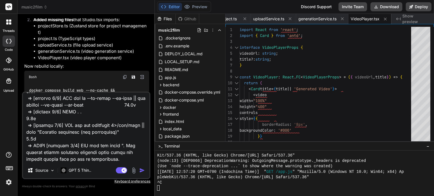
click at [44, 154] on textarea at bounding box center [86, 128] width 127 height 70
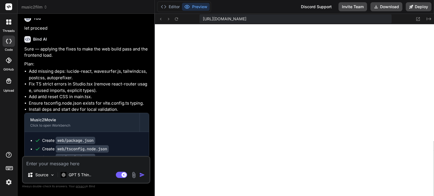
scroll to position [3454, 0]
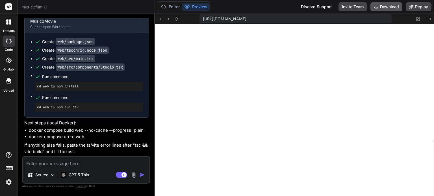
click at [390, 7] on button "Download" at bounding box center [387, 6] width 32 height 9
click at [40, 130] on li "docker compose build web --no-cache --progress=plain" at bounding box center [89, 130] width 120 height 7
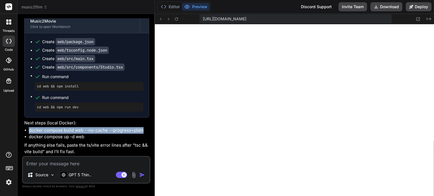
drag, startPoint x: 29, startPoint y: 130, endPoint x: 142, endPoint y: 130, distance: 112.5
click at [142, 130] on li "docker compose build web --no-cache --progress=plain" at bounding box center [89, 130] width 120 height 7
copy li "docker compose build web --no-cache --progress=plain"
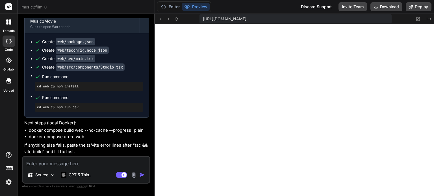
click at [41, 138] on li "docker compose up -d web" at bounding box center [89, 137] width 120 height 7
click at [30, 137] on li "docker compose up -d web" at bounding box center [89, 137] width 120 height 7
drag, startPoint x: 29, startPoint y: 137, endPoint x: 98, endPoint y: 137, distance: 69.3
click at [98, 137] on li "docker compose up -d web" at bounding box center [89, 137] width 120 height 7
copy li "docker compose up -d web"
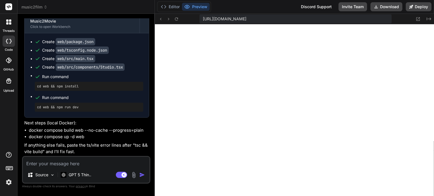
click at [99, 160] on textarea at bounding box center [86, 162] width 127 height 10
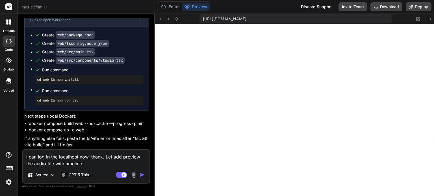
click at [140, 157] on textarea "i can log in the localhost now, thank. Let add preview the audio file with time…" at bounding box center [86, 158] width 127 height 17
click at [114, 163] on textarea "i can log in the localhost now, thank. Let add preview featue for the audio fil…" at bounding box center [86, 158] width 127 height 17
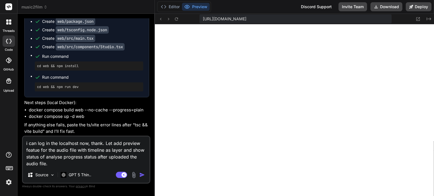
click at [140, 175] on img "button" at bounding box center [142, 175] width 6 height 6
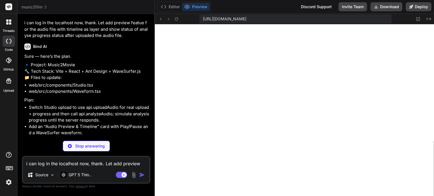
scroll to position [3616, 0]
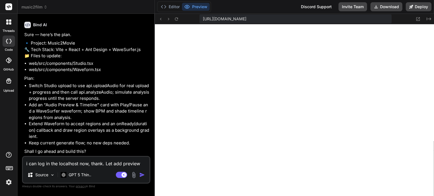
click at [85, 102] on li "Switch Studio upload to use api.uploadAudio for real upload + progress and then…" at bounding box center [89, 92] width 120 height 19
drag, startPoint x: 53, startPoint y: 125, endPoint x: 111, endPoint y: 124, distance: 57.7
click at [111, 124] on li "Extend Waveform to accept regions and an onReady(duration) callback and draw re…" at bounding box center [89, 130] width 120 height 19
click at [101, 167] on textarea "i can log in the localhost now, thank. Let add preview featue for the audio fil…" at bounding box center [86, 162] width 127 height 10
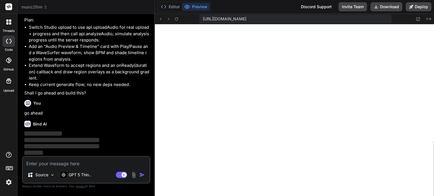
scroll to position [3696, 0]
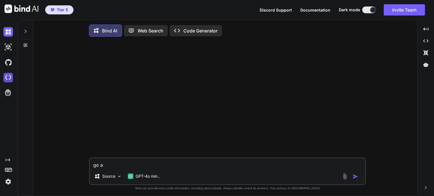
click at [8, 77] on img at bounding box center [8, 78] width 10 height 10
type textarea "x"
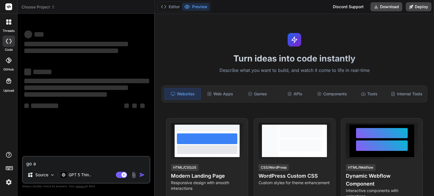
click at [54, 7] on icon at bounding box center [53, 7] width 4 height 4
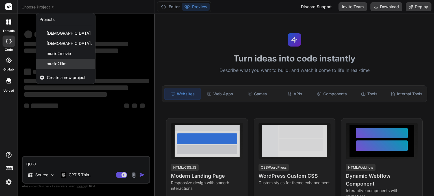
click at [64, 65] on span "music2film" at bounding box center [57, 64] width 20 height 6
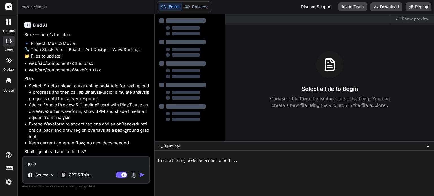
scroll to position [2474, 0]
click at [73, 163] on textarea "go a" at bounding box center [86, 162] width 127 height 10
type textarea "x"
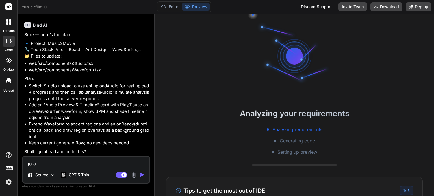
scroll to position [11, 0]
type textarea "go ah"
type textarea "x"
type textarea "go ahe"
type textarea "x"
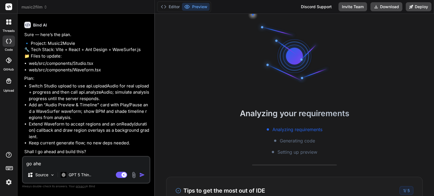
type textarea "go ahea"
type textarea "x"
type textarea "go ahead"
type textarea "x"
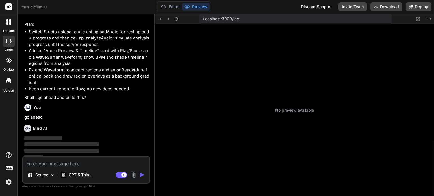
scroll to position [54, 0]
type textarea "x"
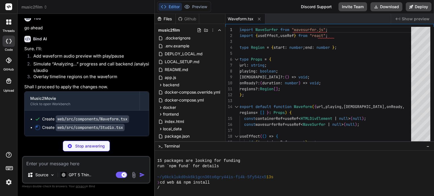
scroll to position [2618, 0]
type textarea "x"
type textarea "</Card> </div> ); }; export default Studio;"
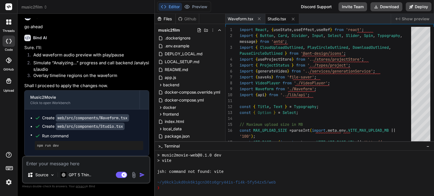
scroll to position [2619, 0]
click at [395, 8] on button "Download" at bounding box center [387, 6] width 32 height 9
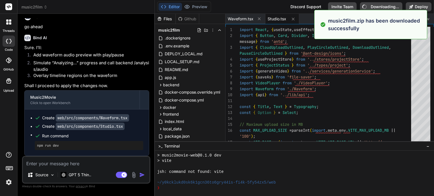
type textarea "x"
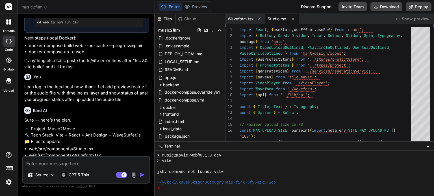
scroll to position [2337, 0]
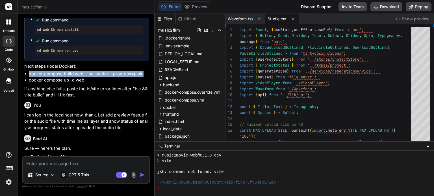
drag, startPoint x: 29, startPoint y: 86, endPoint x: 142, endPoint y: 84, distance: 112.5
click at [142, 77] on li "docker compose build web --no-cache --progress=plain" at bounding box center [89, 74] width 120 height 7
copy li "docker compose build web --no-cache --progress=plain"
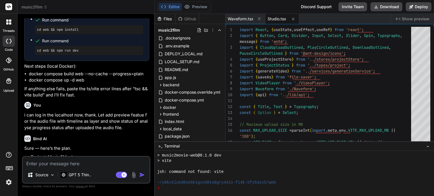
click at [51, 84] on li "docker compose up -d web" at bounding box center [89, 80] width 120 height 7
drag, startPoint x: 29, startPoint y: 92, endPoint x: 85, endPoint y: 93, distance: 55.1
click at [85, 84] on li "docker compose up -d web" at bounding box center [89, 80] width 120 height 7
copy li "docker compose up -d web"
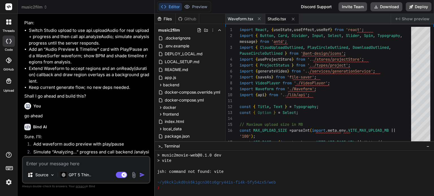
scroll to position [120, 0]
click at [92, 166] on textarea at bounding box center [86, 162] width 127 height 10
type textarea "t"
type textarea "x"
type textarea "th"
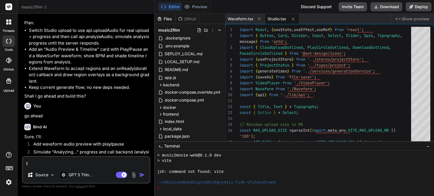
type textarea "x"
type textarea "ther"
type textarea "x"
type textarea "therw"
type textarea "x"
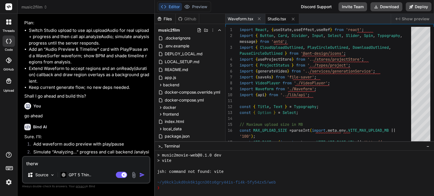
type textarea "ther"
type textarea "x"
type textarea "there"
type textarea "x"
type textarea "there"
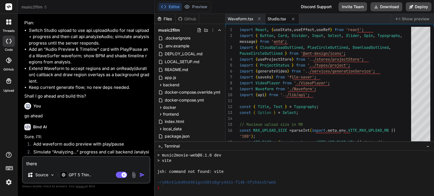
type textarea "x"
type textarea "there w"
type textarea "x"
type textarea "there wa"
type textarea "x"
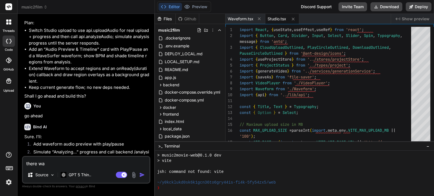
type textarea "there was"
type textarea "x"
type textarea "there was"
type textarea "x"
type textarea "there was n"
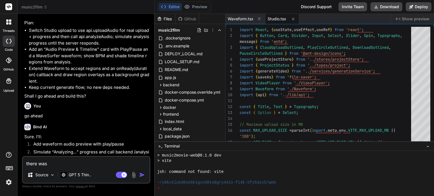
type textarea "x"
type textarea "there was no"
type textarea "x"
type textarea "there was no"
type textarea "x"
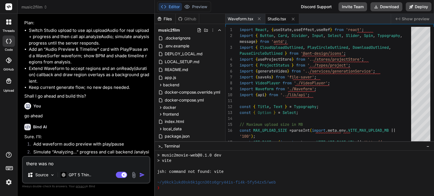
type textarea "there was no"
type textarea "x"
type textarea "there was n"
type textarea "x"
type textarea "there was"
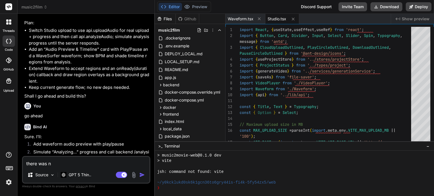
type textarea "x"
type textarea "there was"
type textarea "x"
type textarea "there wa"
type textarea "x"
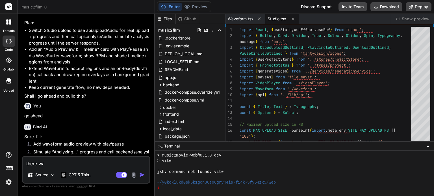
type textarea "there w"
type textarea "x"
type textarea "there"
type textarea "x"
type textarea "there"
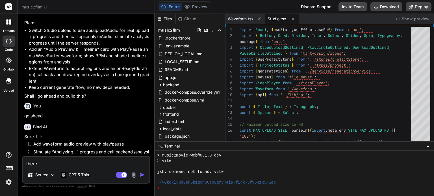
type textarea "x"
type textarea "ther"
type textarea "x"
type textarea "the"
type textarea "x"
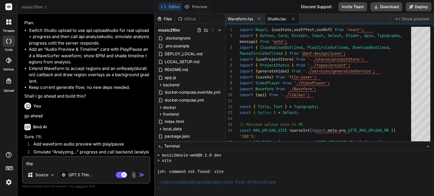
type textarea "th"
type textarea "x"
type textarea "t"
type textarea "x"
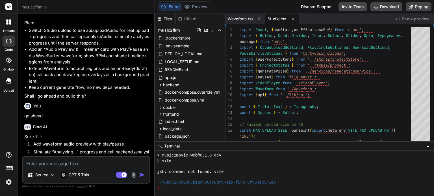
type textarea "i"
type textarea "x"
type textarea "it"
type textarea "x"
type textarea "it"
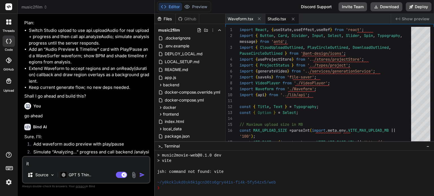
type textarea "x"
type textarea "it i"
type textarea "x"
type textarea "it is"
type textarea "x"
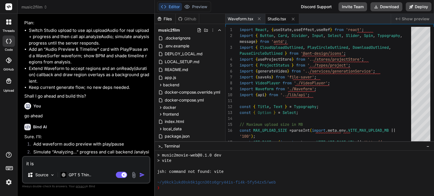
type textarea "it is"
type textarea "x"
type textarea "it is n"
type textarea "x"
type textarea "it is no"
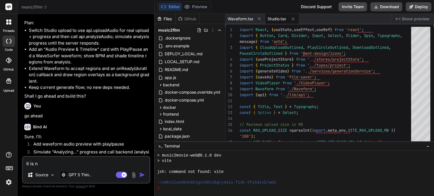
type textarea "x"
type textarea "it is not"
type textarea "x"
type textarea "it is not"
type textarea "x"
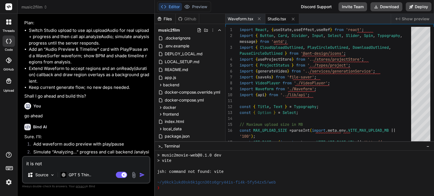
type textarea "it is not s"
type textarea "x"
type textarea "it is not sc"
type textarea "x"
type textarea "it is not s"
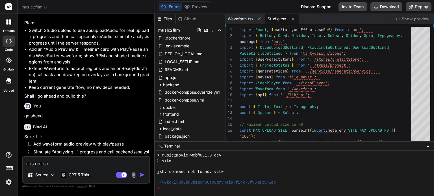
type textarea "x"
type textarea "it is not"
type textarea "x"
type textarea "it is not"
type textarea "x"
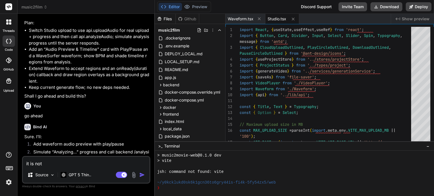
type textarea "it is no"
type textarea "x"
type textarea "it is n"
type textarea "x"
type textarea "it is"
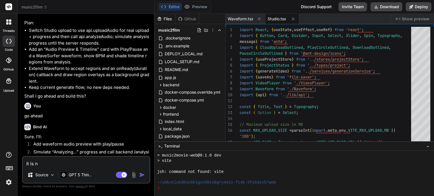
type textarea "x"
type textarea "it is"
type textarea "x"
type textarea "it i"
type textarea "x"
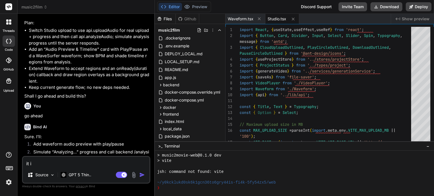
type textarea "it"
type textarea "x"
type textarea "it"
type textarea "x"
type textarea "i"
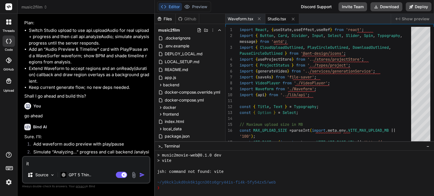
type textarea "x"
type textarea "t"
type textarea "x"
type textarea "th"
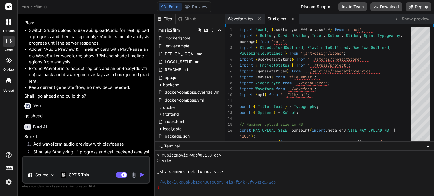
type textarea "x"
type textarea "the"
type textarea "x"
type textarea "ther"
type textarea "x"
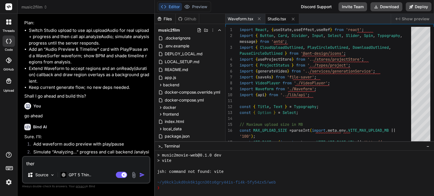
type textarea "there"
type textarea "x"
type textarea "there"
type textarea "x"
type textarea "there i"
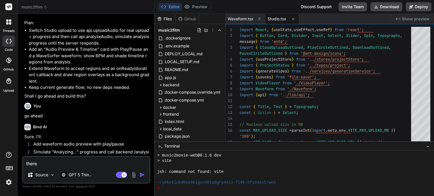
type textarea "x"
type textarea "there is"
type textarea "x"
type textarea "there is"
type textarea "x"
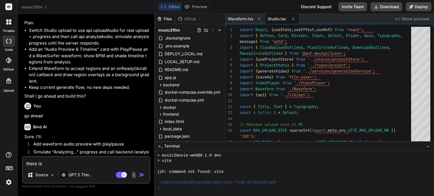
type textarea "there is n"
type textarea "x"
type textarea "there is no"
type textarea "x"
type textarea "there is no"
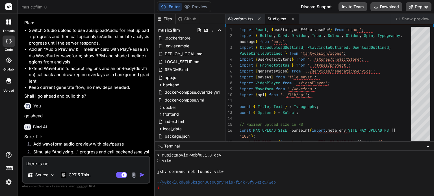
type textarea "x"
type textarea "there is no p"
type textarea "x"
type textarea "there is no pm"
type textarea "x"
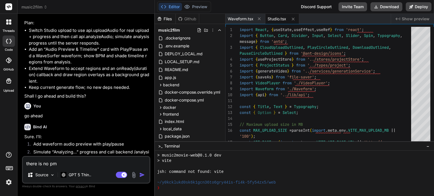
type textarea "there is no pmp"
type textarea "x"
type textarea "there is no pmpt"
type textarea "x"
type textarea "there is no pmp"
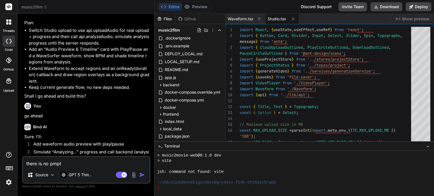
type textarea "x"
type textarea "there is no pm"
type textarea "x"
type textarea "there is no p"
type textarea "x"
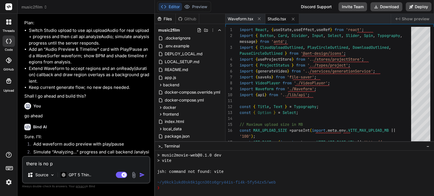
type textarea "there is no pr"
type textarea "x"
type textarea "there is no pro"
type textarea "x"
type textarea "there is no prom"
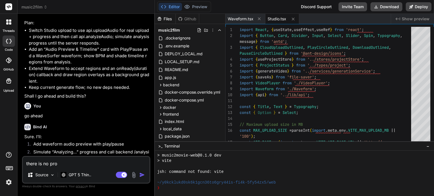
type textarea "x"
type textarea "there is no promp"
type textarea "x"
type textarea "there is no prompt"
type textarea "x"
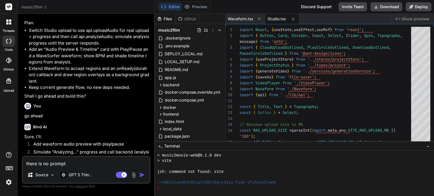
type textarea "there is no prompt"
type textarea "x"
type textarea "there is no prompt t"
type textarea "x"
type textarea "there is no prompt to"
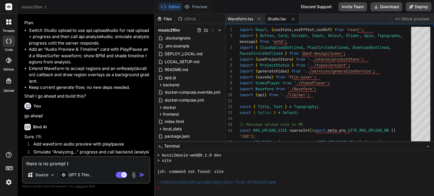
type textarea "x"
type textarea "there is no prompt to"
type textarea "x"
type textarea "there is no prompt to"
type textarea "x"
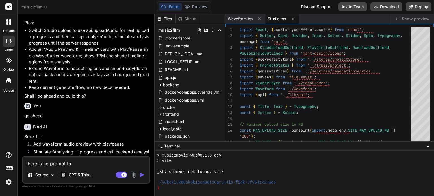
type textarea "there is no prompt t"
type textarea "x"
type textarea "there is no prompt"
type textarea "x"
type textarea "there is no prompt w"
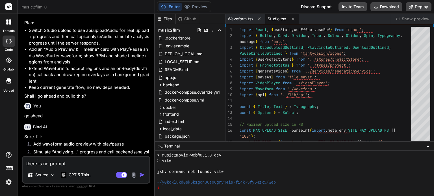
type textarea "x"
type textarea "there is no prompt we"
type textarea "x"
type textarea "there is no prompt wer"
type textarea "x"
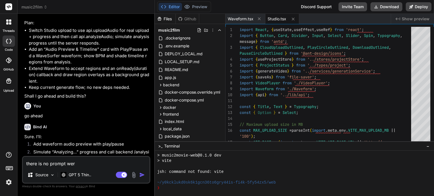
type textarea "there is no prompt were"
type textarea "x"
type textarea "there is no prompt were"
type textarea "x"
type textarea "there is no prompt were g"
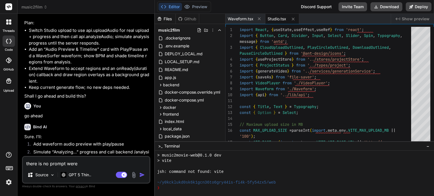
type textarea "x"
type textarea "there is no prompt were gn"
type textarea "x"
type textarea "there is no prompt were gne"
type textarea "x"
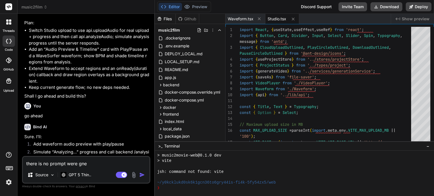
type textarea "there is no prompt were gn"
type textarea "x"
type textarea "there is no prompt were g"
type textarea "x"
type textarea "there is no prompt were ge"
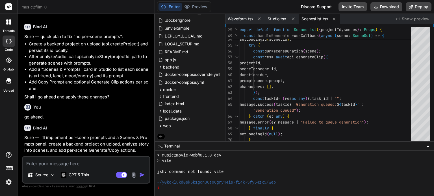
scroll to position [2899, 0]
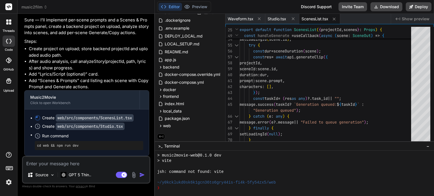
click at [90, 143] on div "cd web && npm run dev" at bounding box center [89, 145] width 109 height 9
click at [70, 148] on pre "cd web && npm run dev" at bounding box center [89, 146] width 104 height 5
click at [60, 162] on textarea at bounding box center [86, 162] width 127 height 10
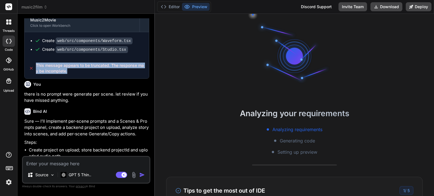
scroll to position [49, 0]
drag, startPoint x: 36, startPoint y: 77, endPoint x: 70, endPoint y: 82, distance: 34.3
click at [70, 74] on span "This message appears to be truncated. The response may be incomplete." at bounding box center [90, 68] width 109 height 11
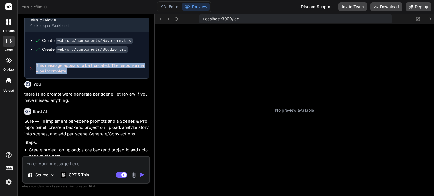
scroll to position [92, 0]
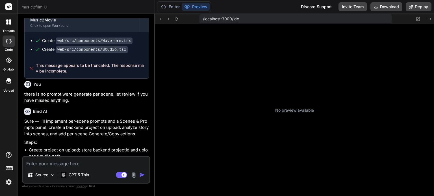
click at [88, 165] on textarea at bounding box center [86, 162] width 127 height 10
type textarea "x"
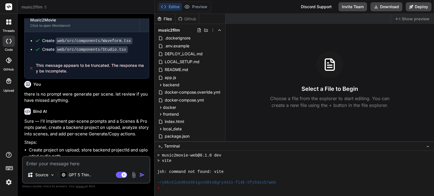
type textarea "i"
type textarea "x"
type textarea "it"
type textarea "x"
type textarea "it"
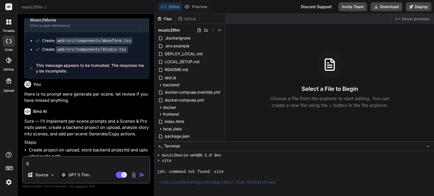
type textarea "x"
type textarea "it w"
type textarea "x"
type textarea "it wa"
type textarea "x"
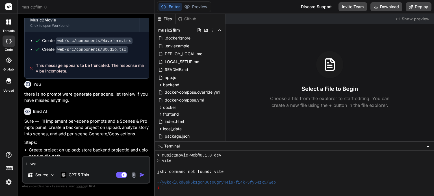
type textarea "it was"
type textarea "x"
type textarea "it was"
type textarea "x"
type textarea "it was t"
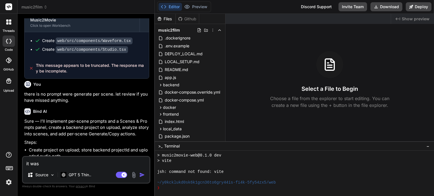
type textarea "x"
type textarea "it was tr"
type textarea "x"
type textarea "it was tru"
type textarea "x"
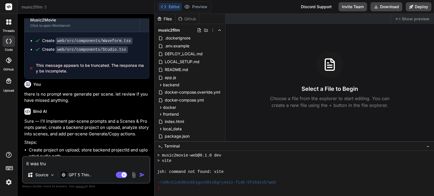
type textarea "it was truc"
type textarea "x"
type textarea "it was tru"
type textarea "x"
type textarea "it was trun"
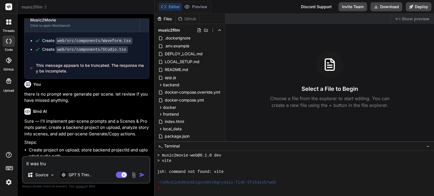
type textarea "x"
type textarea "it was trunc"
type textarea "x"
type textarea "it was trunca"
type textarea "x"
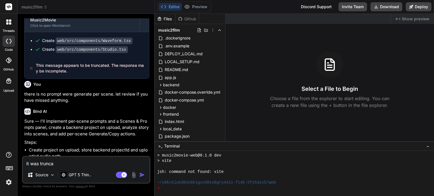
type textarea "it was truncat"
type textarea "x"
type textarea "it was truncate"
type textarea "x"
type textarea "it was truncated"
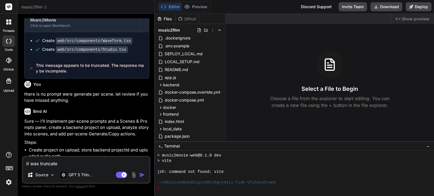
type textarea "x"
type textarea "it was truncated"
type textarea "x"
type textarea "it was truncated"
type textarea "x"
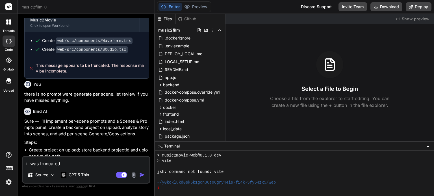
type textarea "it was truncated."
type textarea "x"
type textarea "it was truncated."
type textarea "x"
type textarea "it was truncated. l"
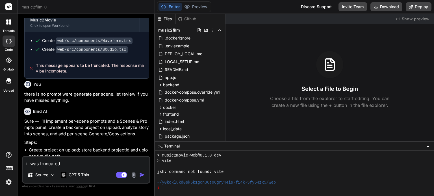
type textarea "x"
type textarea "it was truncated. le"
type textarea "x"
type textarea "it was truncated. let"
type textarea "x"
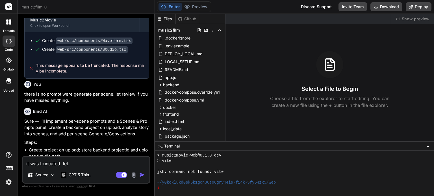
type textarea "it was truncated. let"
type textarea "x"
type textarea "it was truncated. let f"
type textarea "x"
type textarea "it was truncated. let fi"
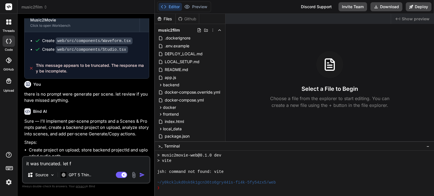
type textarea "x"
type textarea "it was truncated. let fix"
type textarea "x"
type textarea "it was truncated. let fix"
type textarea "x"
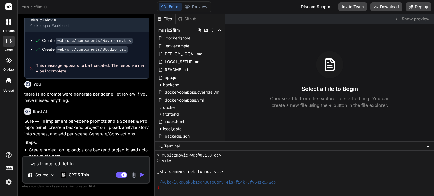
type textarea "it was truncated. let fix i"
type textarea "x"
type textarea "it was truncated. let fix it"
type textarea "x"
type textarea "it was truncated. let fix it."
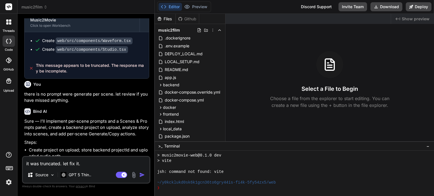
type textarea "x"
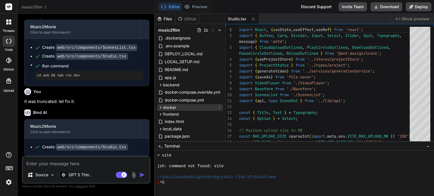
scroll to position [774, 0]
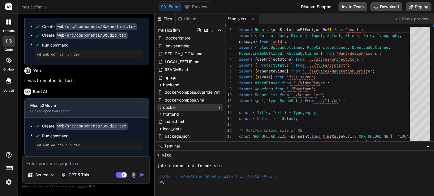
type textarea "x"
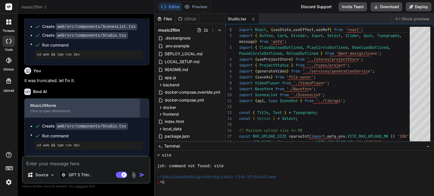
scroll to position [775, 0]
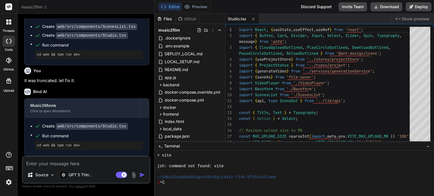
click at [171, 8] on button "Editor" at bounding box center [170, 7] width 23 height 8
